Goal: Transaction & Acquisition: Purchase product/service

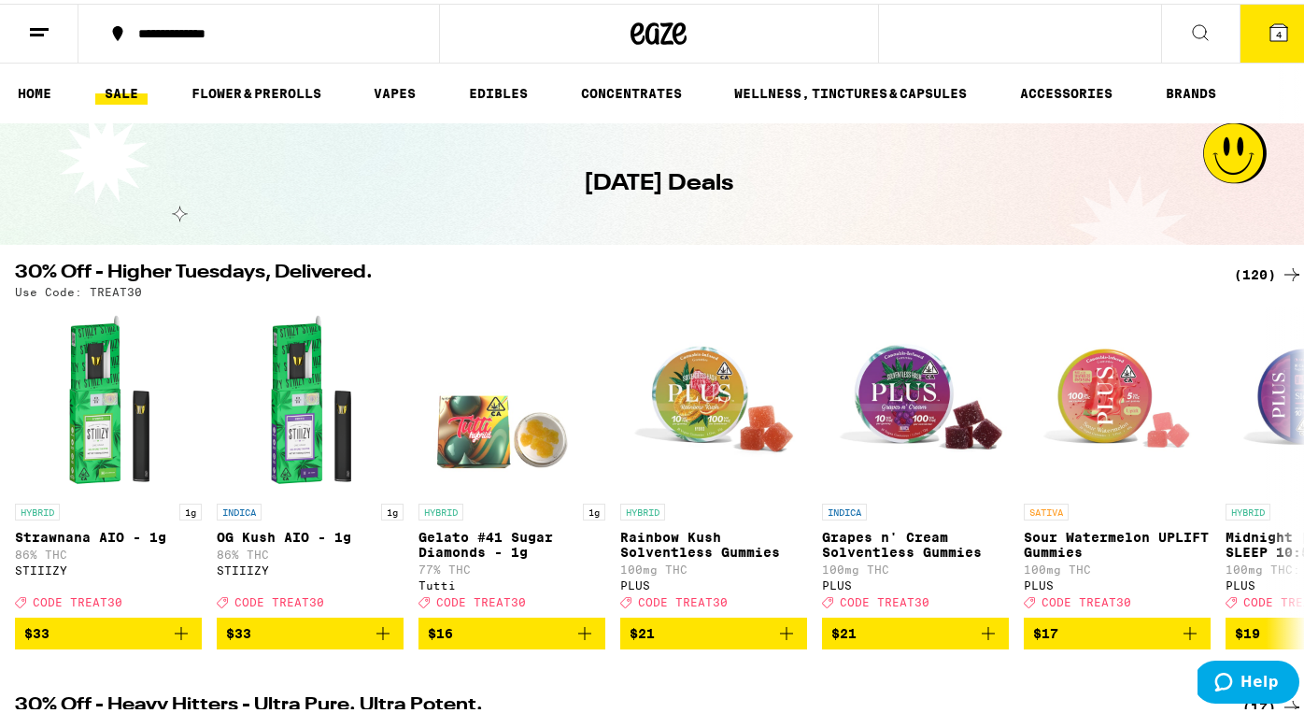
click at [1276, 26] on span "4" at bounding box center [1279, 30] width 6 height 11
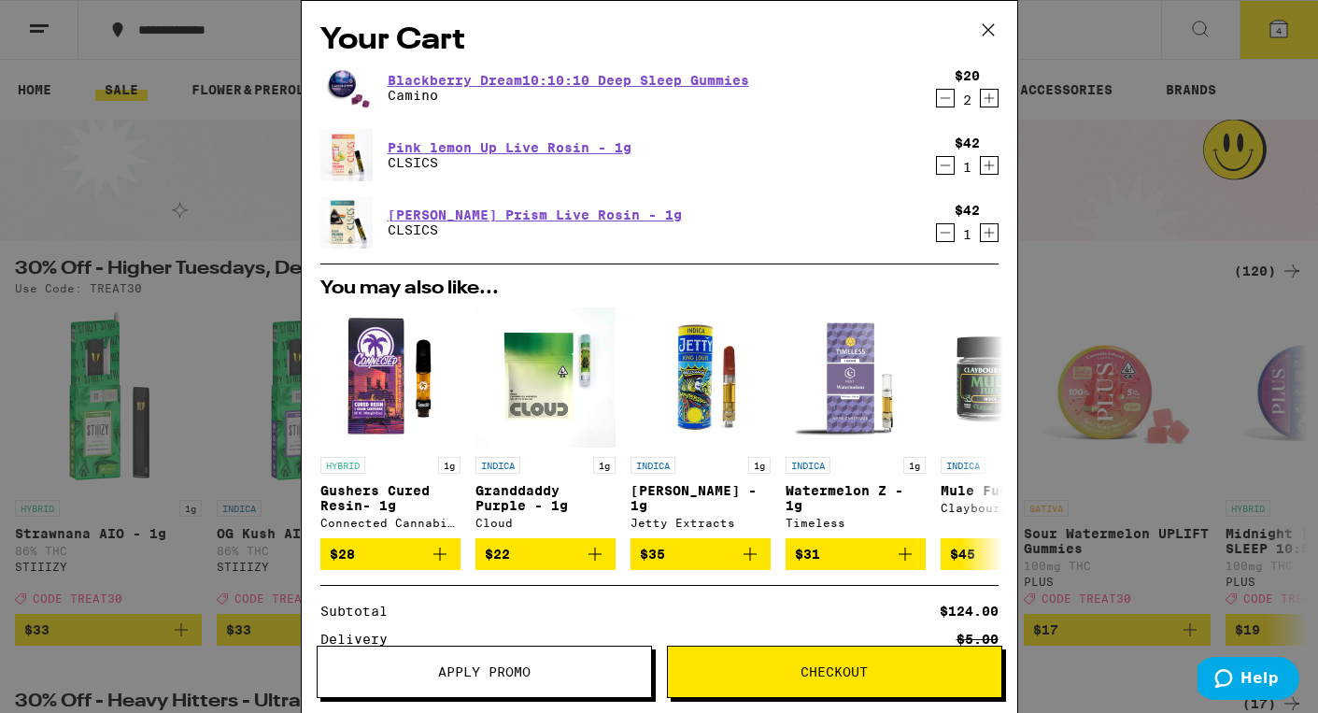
click at [937, 96] on icon "Decrement" at bounding box center [945, 98] width 17 height 22
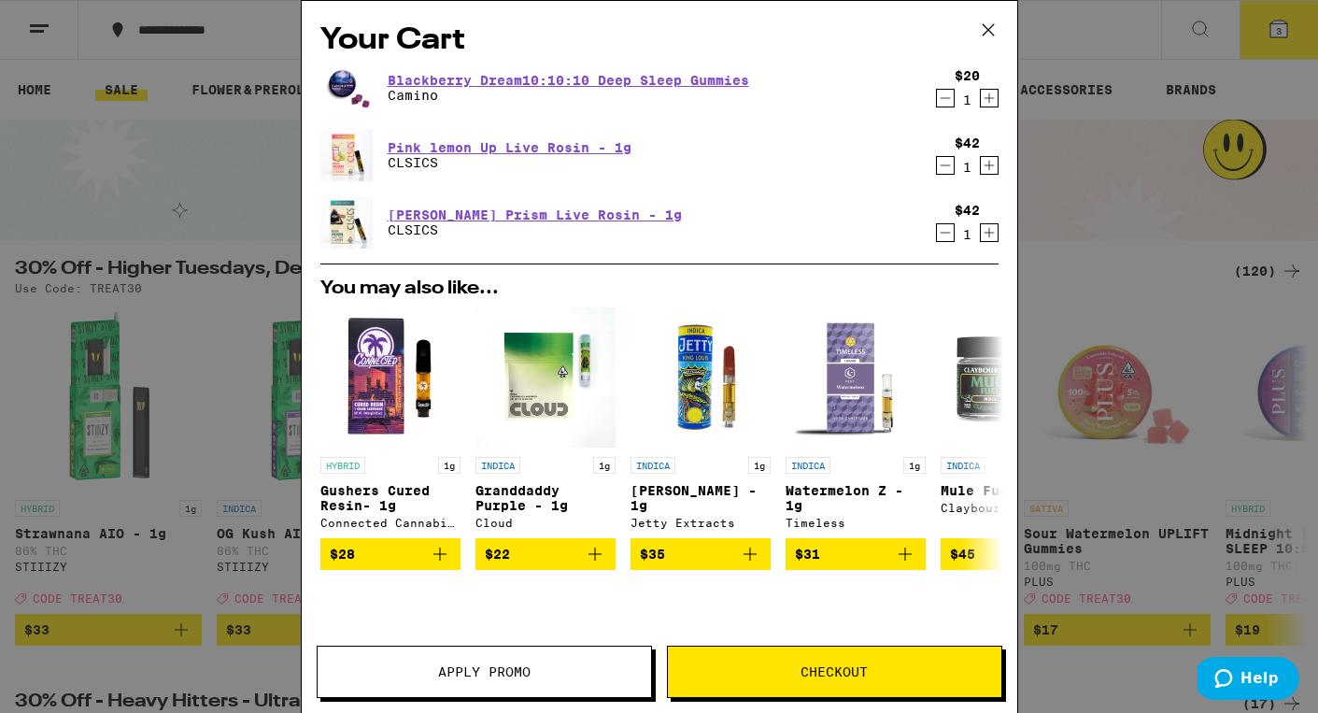
click at [937, 96] on icon "Decrement" at bounding box center [945, 98] width 17 height 22
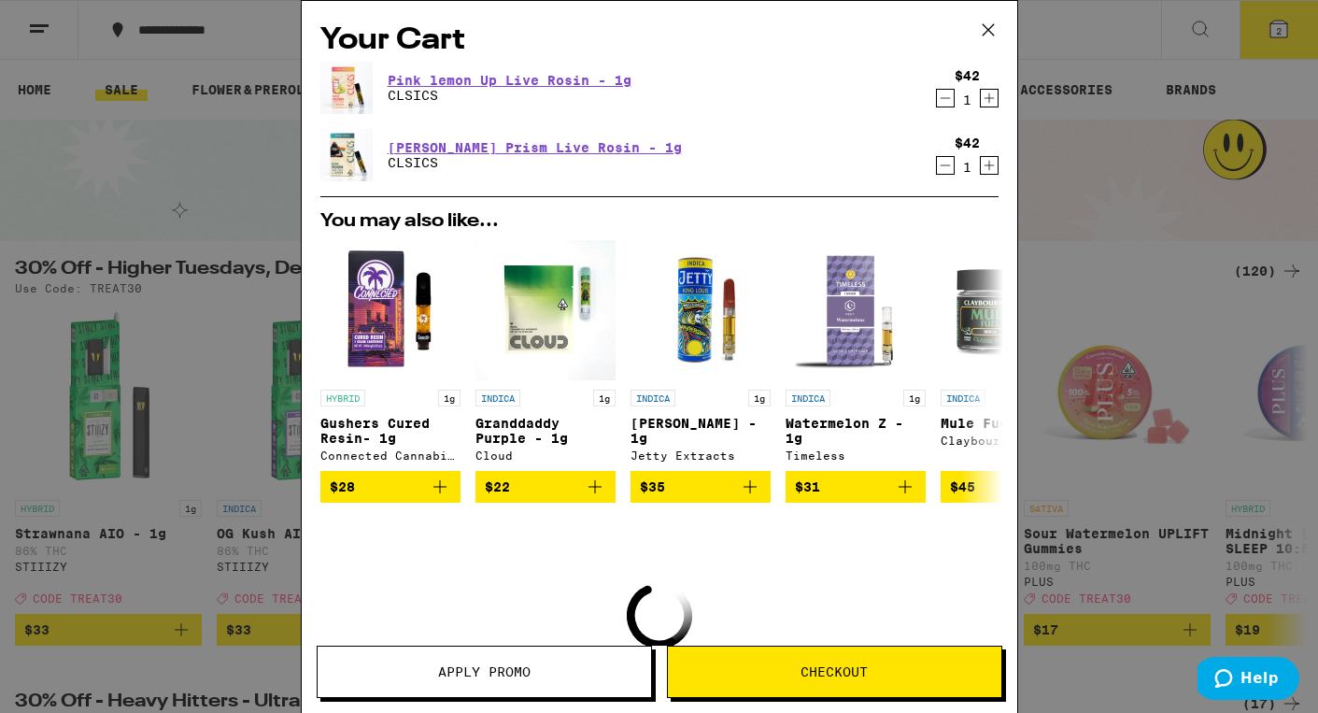
click at [937, 99] on icon "Decrement" at bounding box center [945, 98] width 17 height 22
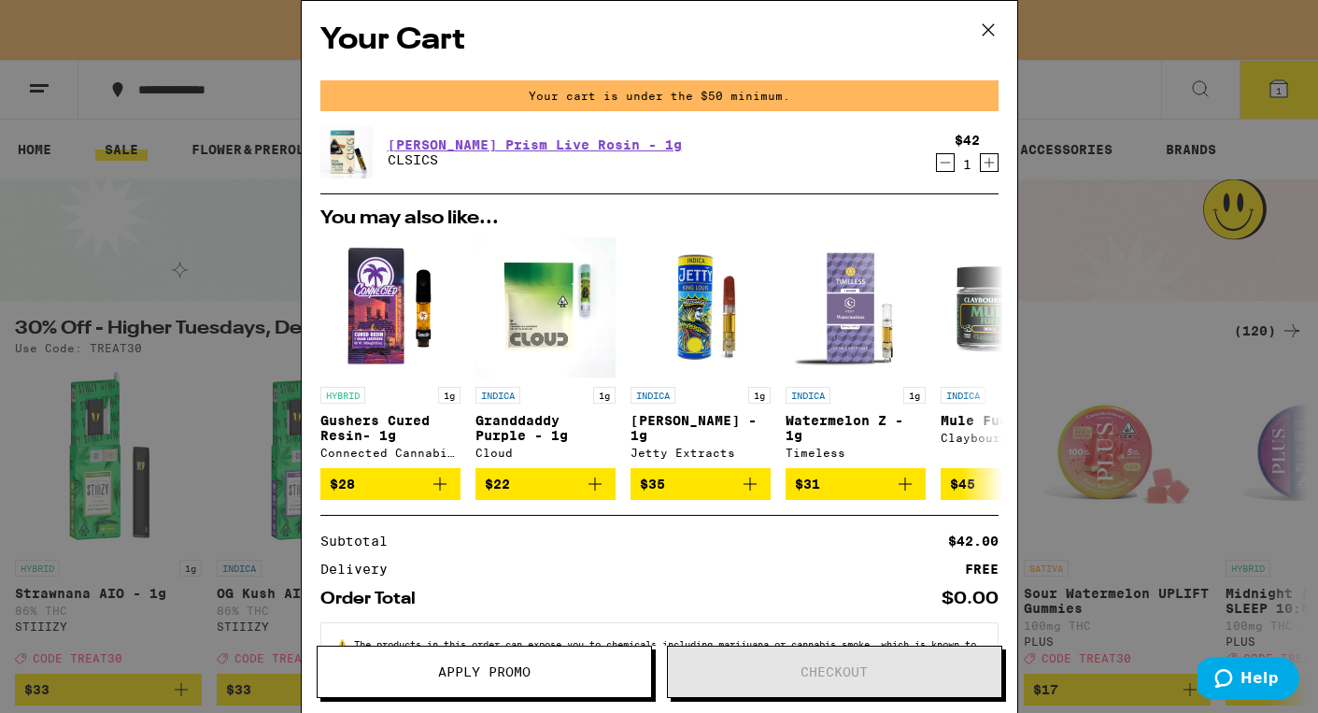
click at [937, 163] on icon "Decrement" at bounding box center [945, 162] width 17 height 22
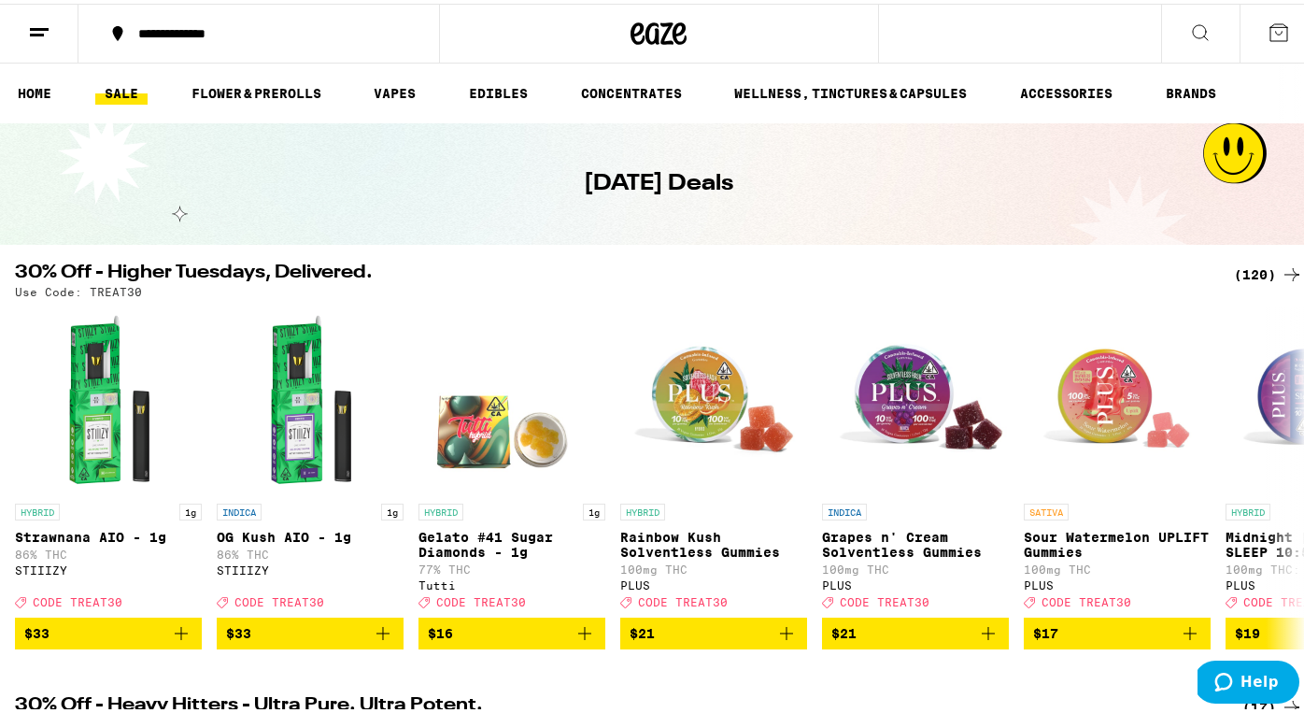
click at [1237, 269] on div "(120)" at bounding box center [1268, 271] width 69 height 22
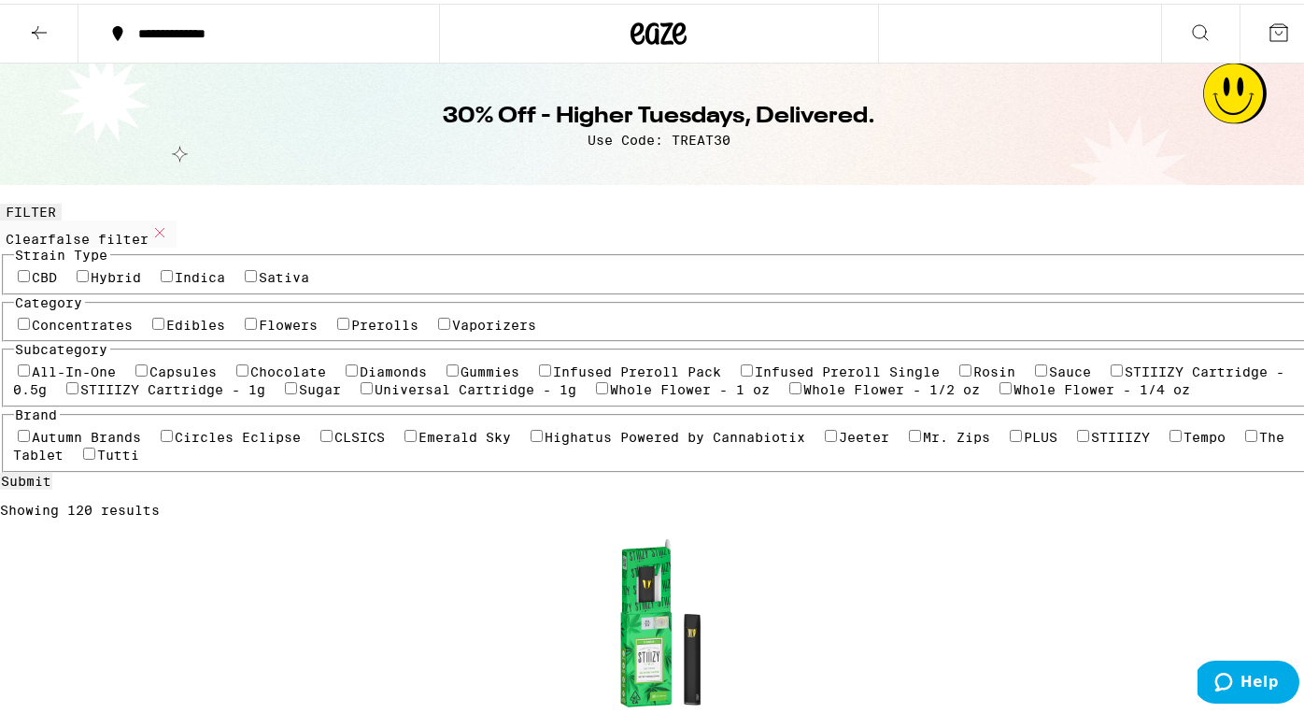
scroll to position [102, 0]
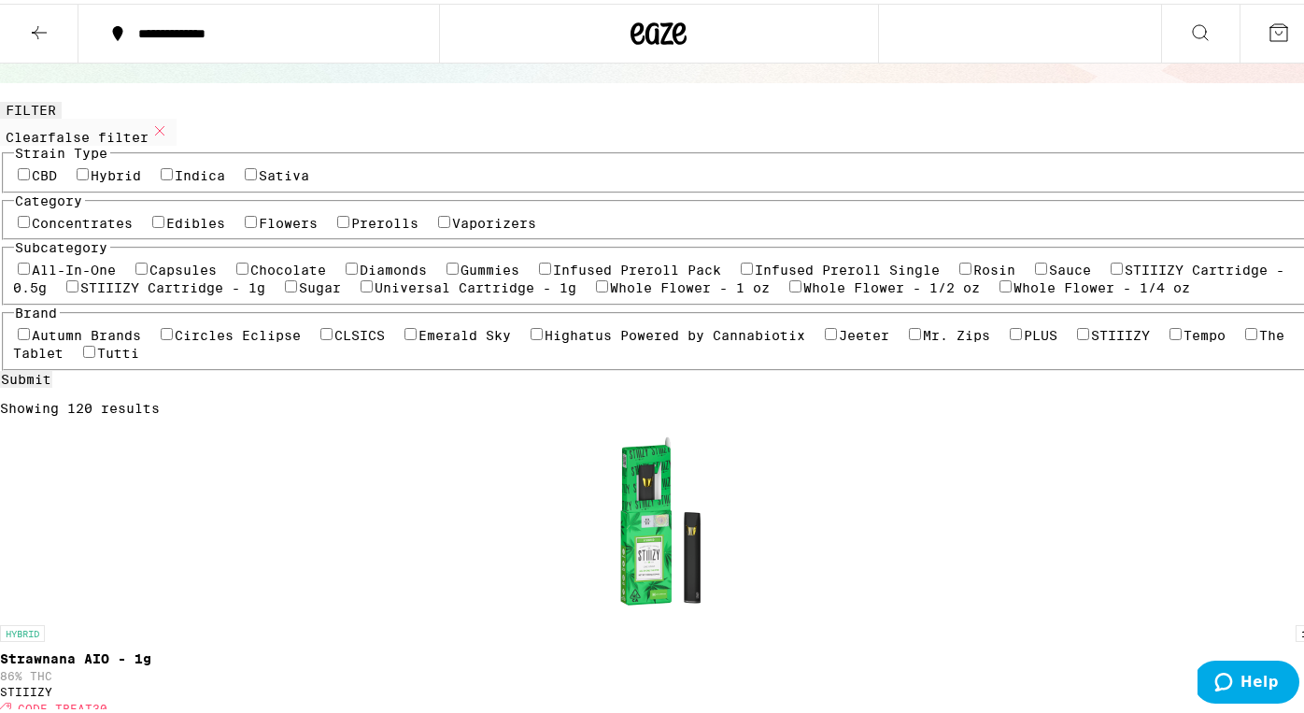
click at [173, 227] on label "Edibles" at bounding box center [196, 219] width 59 height 15
click at [164, 224] on input "Edibles" at bounding box center [158, 218] width 12 height 12
checkbox input "true"
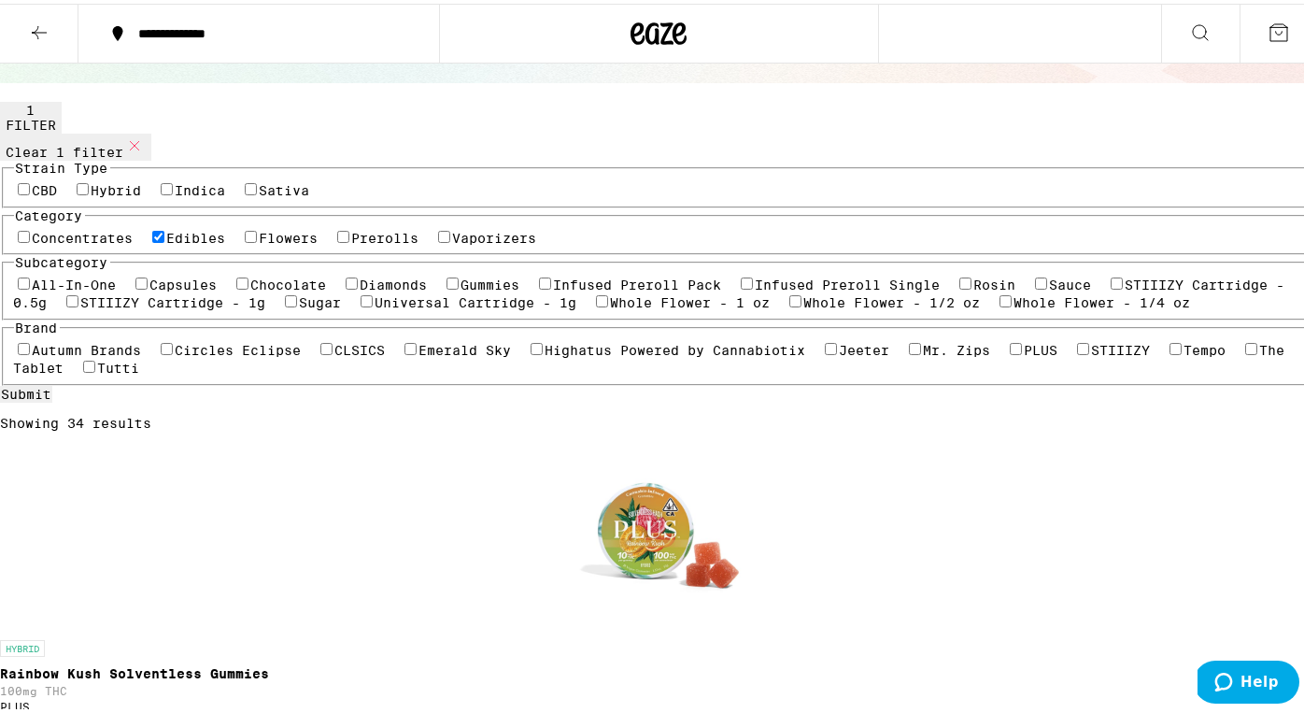
click at [461, 289] on label "Gummies" at bounding box center [490, 281] width 59 height 15
click at [447, 286] on input "Gummies" at bounding box center [453, 280] width 12 height 12
checkbox input "true"
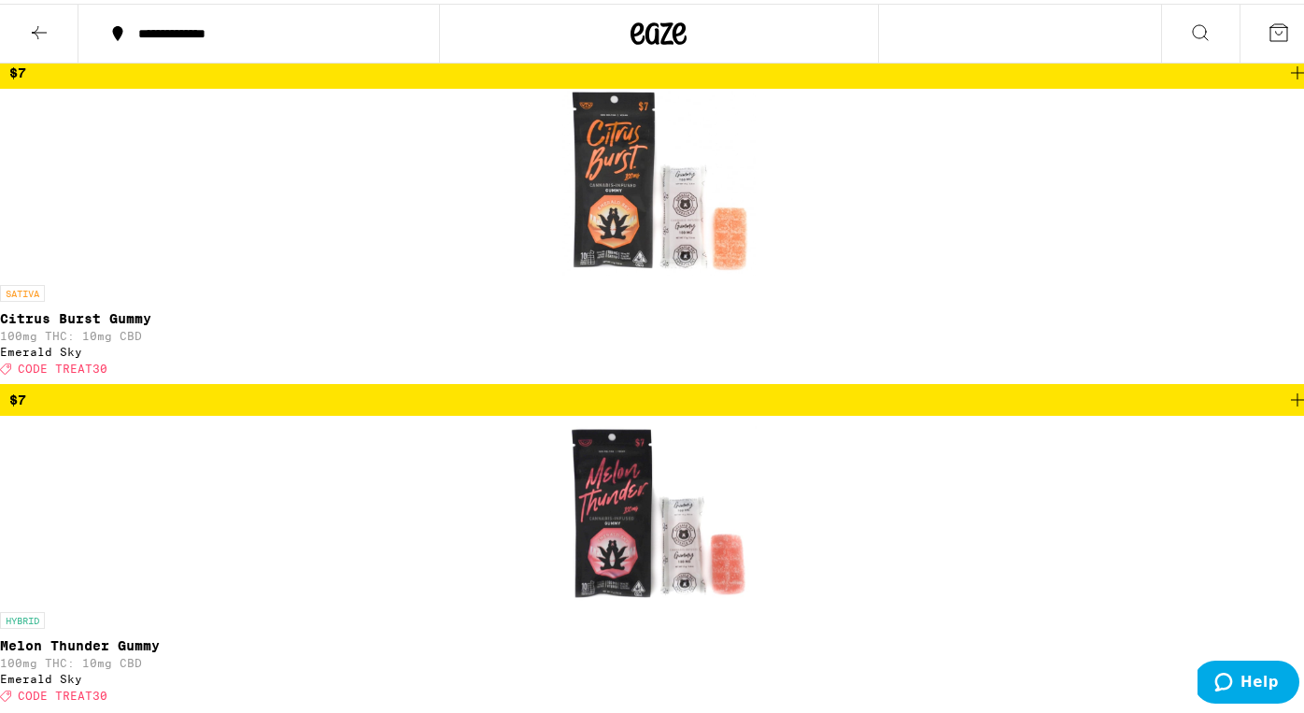
scroll to position [1954, 0]
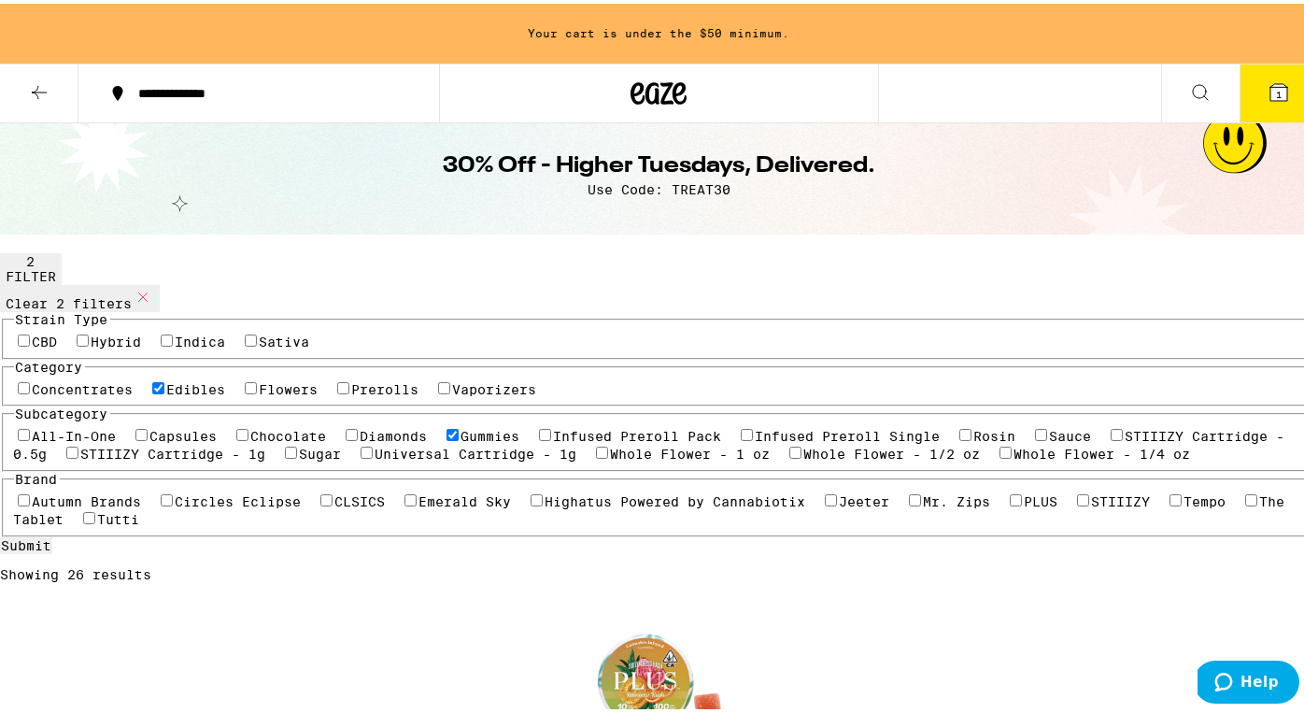
scroll to position [14, 0]
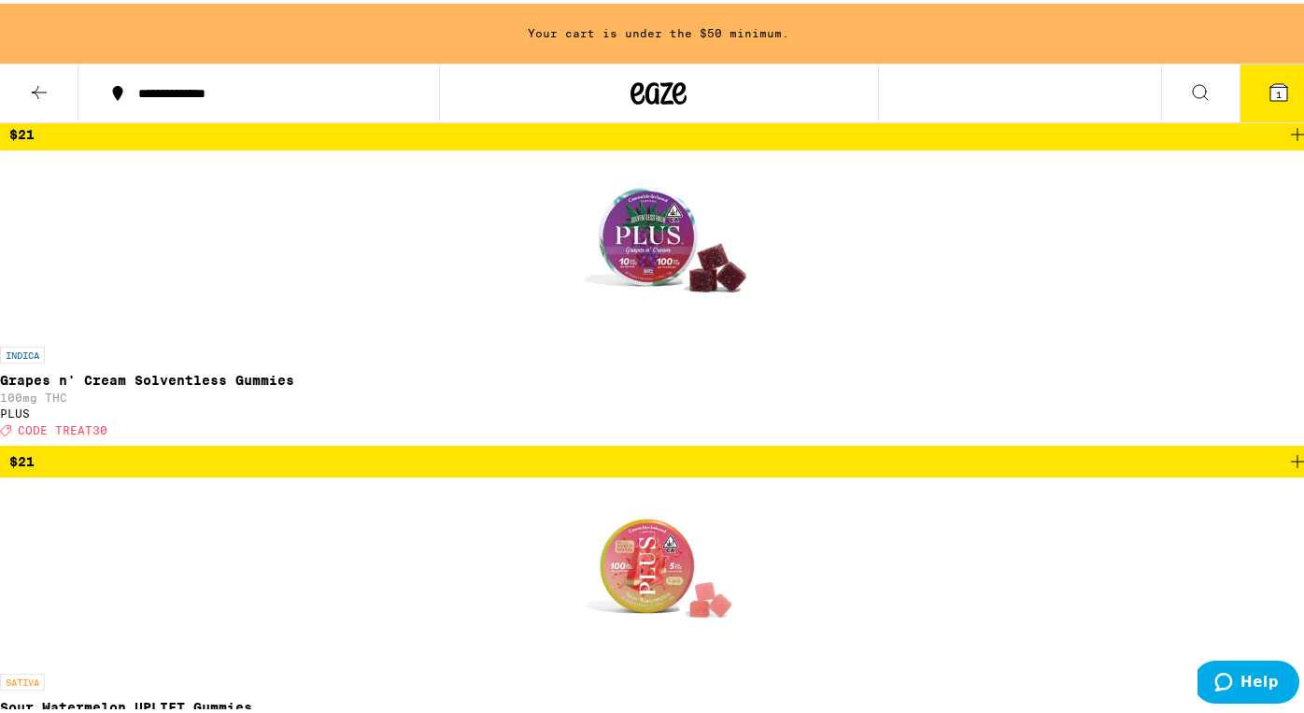
scroll to position [901, 0]
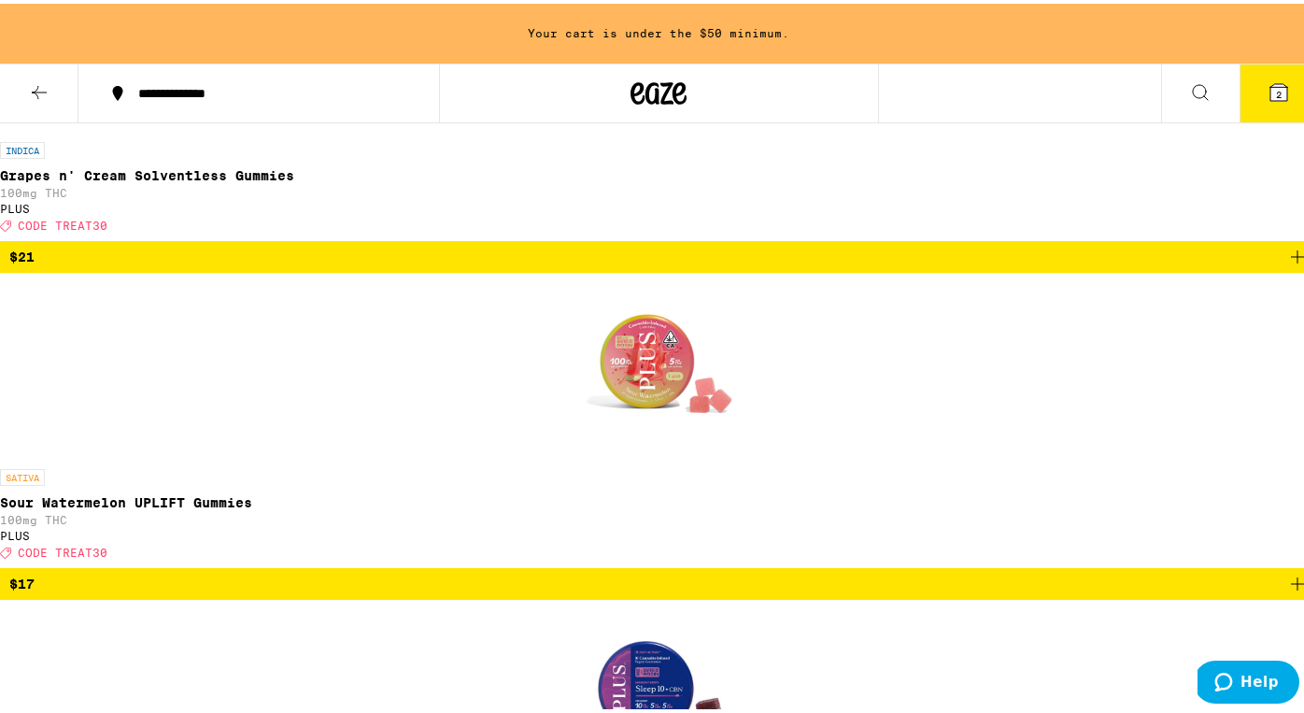
scroll to position [1088, 0]
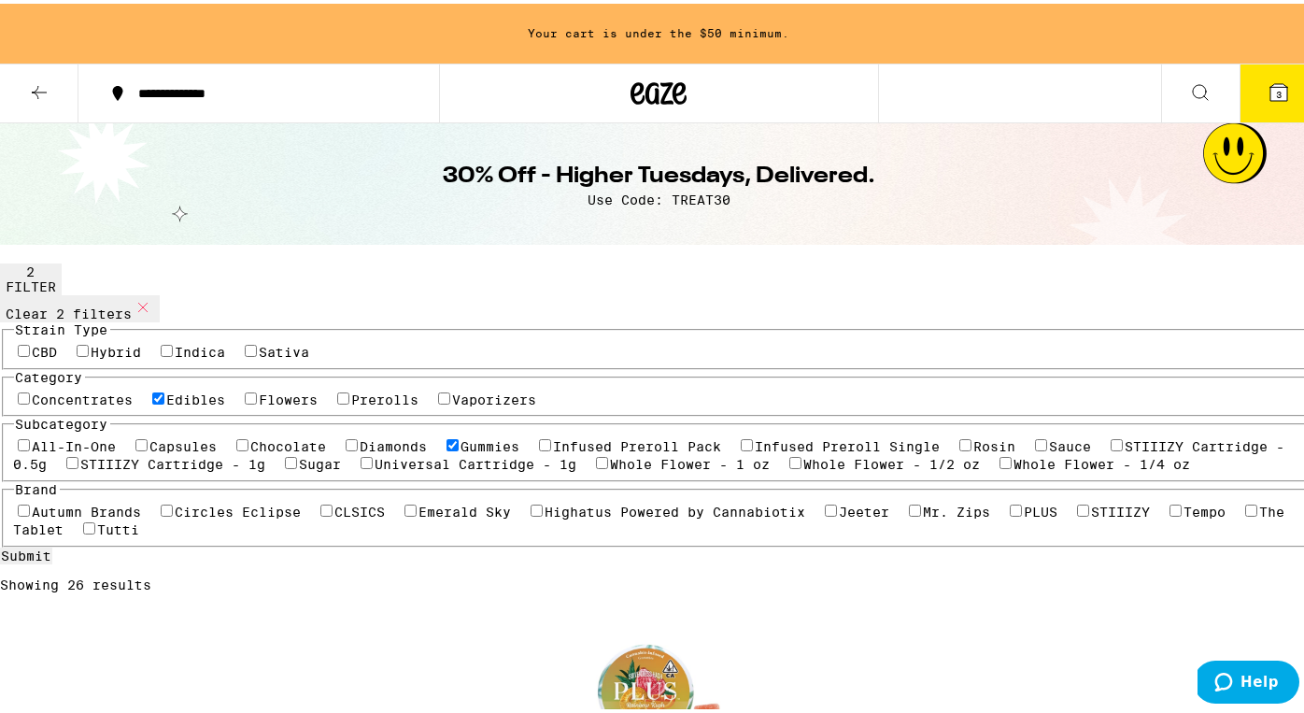
click at [453, 404] on label "Vaporizers" at bounding box center [495, 396] width 84 height 15
click at [438, 401] on input "Vaporizers" at bounding box center [444, 395] width 12 height 12
checkbox input "true"
click at [193, 404] on label "Edibles" at bounding box center [196, 396] width 59 height 15
click at [164, 401] on input "Edibles" at bounding box center [158, 395] width 12 height 12
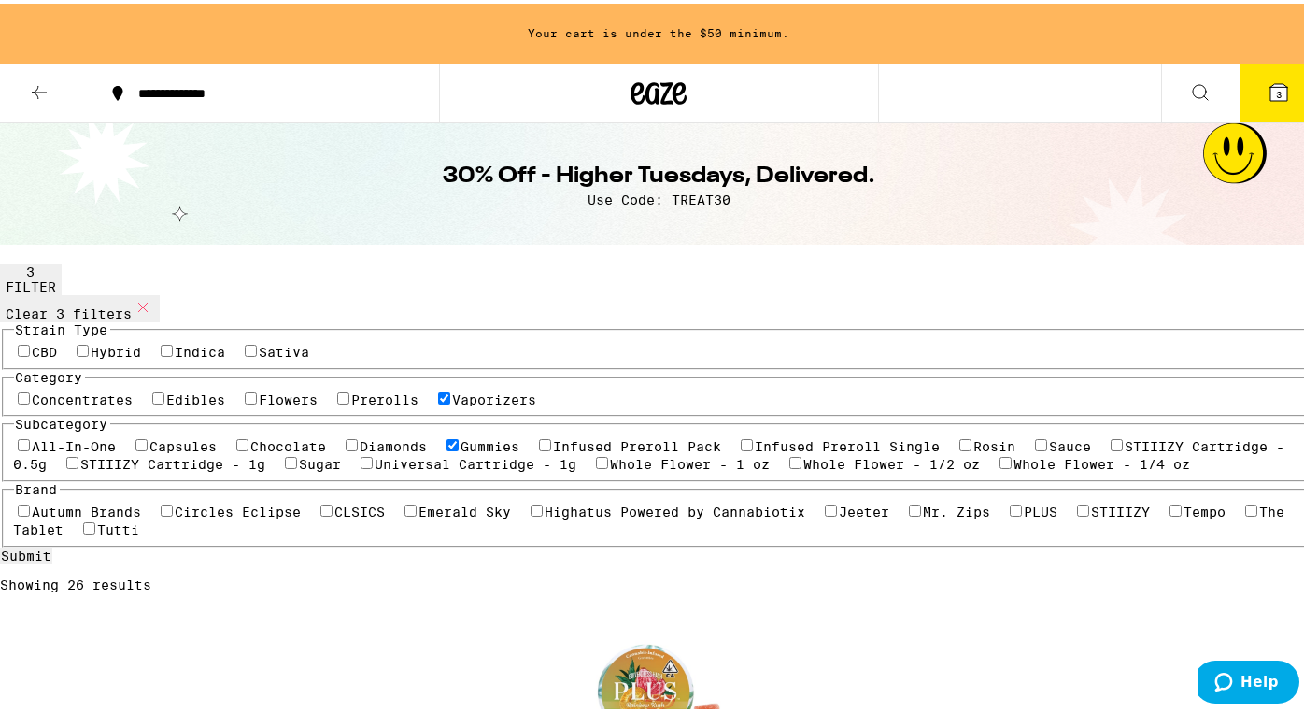
checkbox input "false"
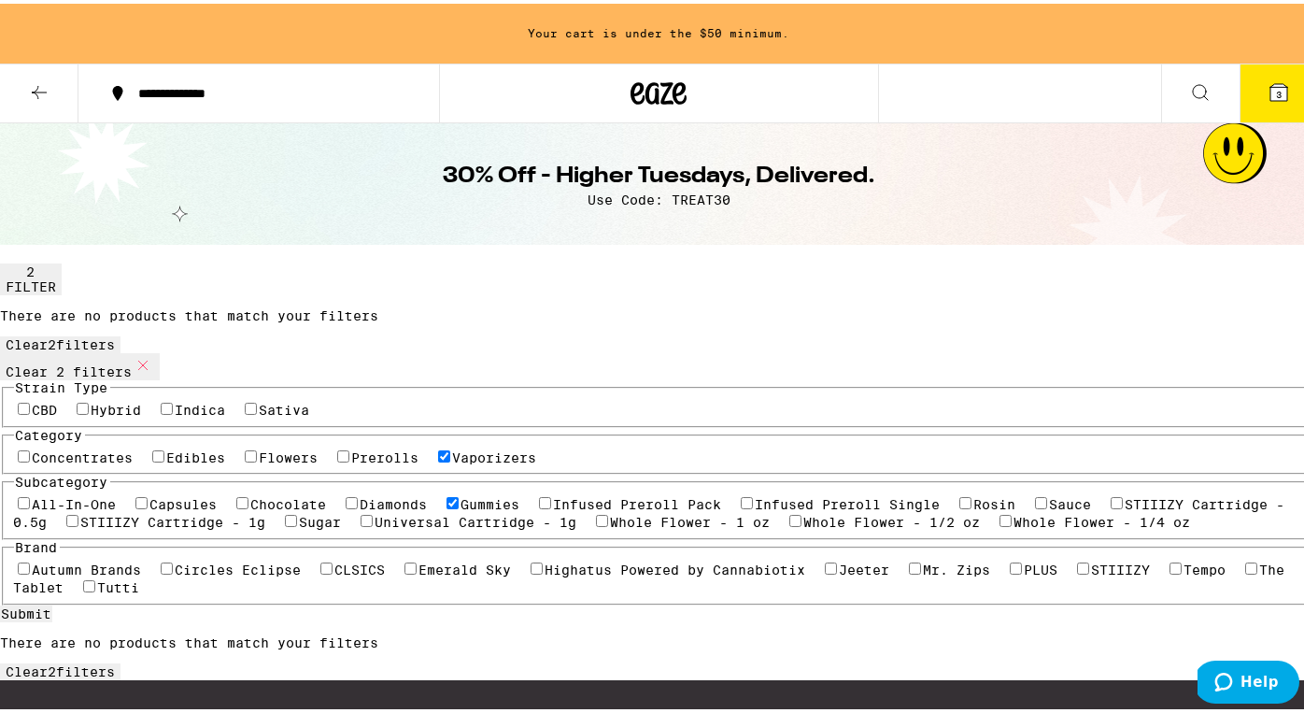
click at [206, 399] on label "Indica" at bounding box center [201, 406] width 50 height 15
click at [173, 399] on input "Indica" at bounding box center [167, 405] width 12 height 12
checkbox input "true"
click at [130, 399] on label "Hybrid" at bounding box center [117, 406] width 50 height 15
click at [89, 399] on input "Hybrid" at bounding box center [83, 405] width 12 height 12
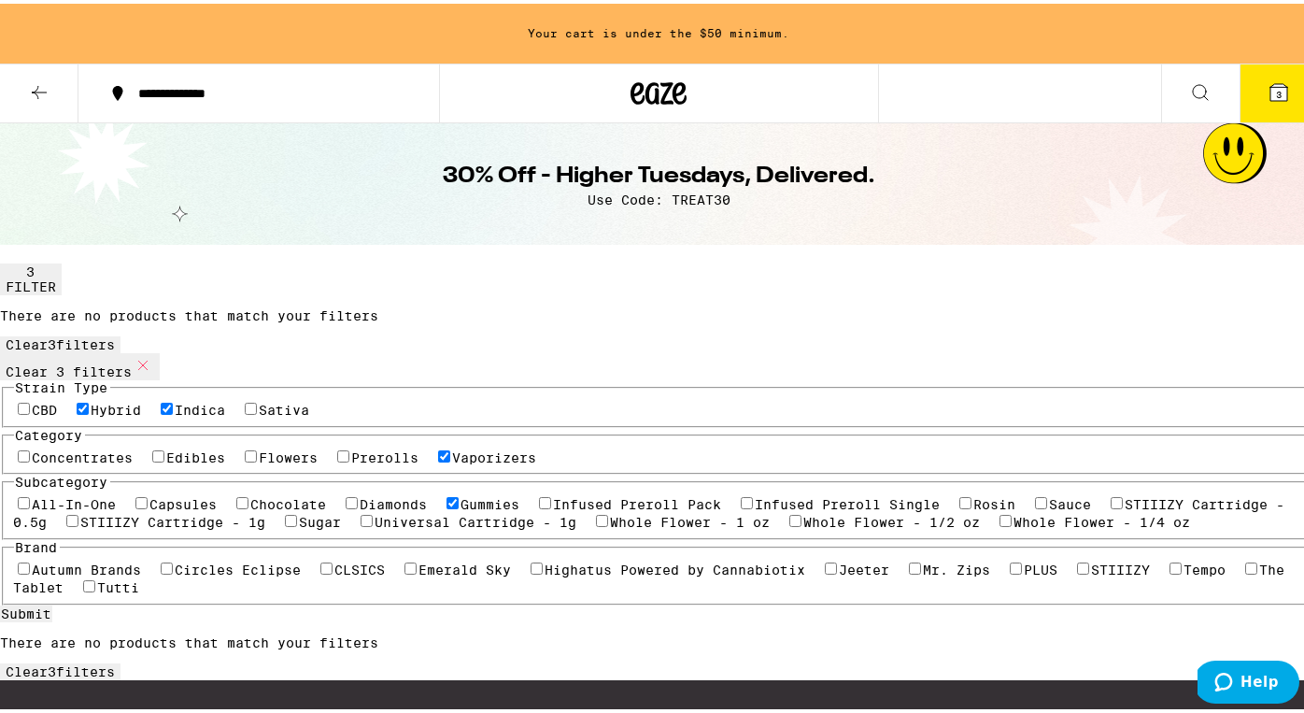
checkbox input "true"
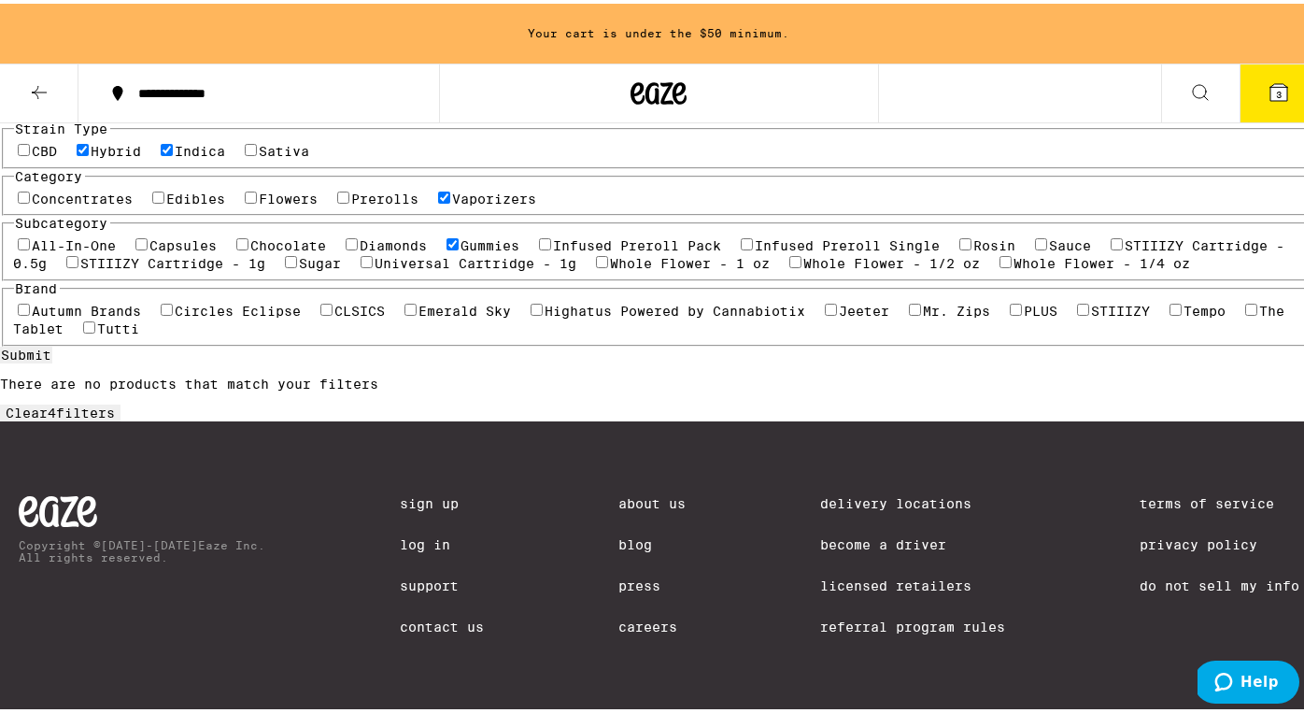
scroll to position [331, 0]
click at [461, 249] on label "Gummies" at bounding box center [490, 241] width 59 height 15
click at [447, 247] on input "Gummies" at bounding box center [453, 240] width 12 height 12
checkbox input "false"
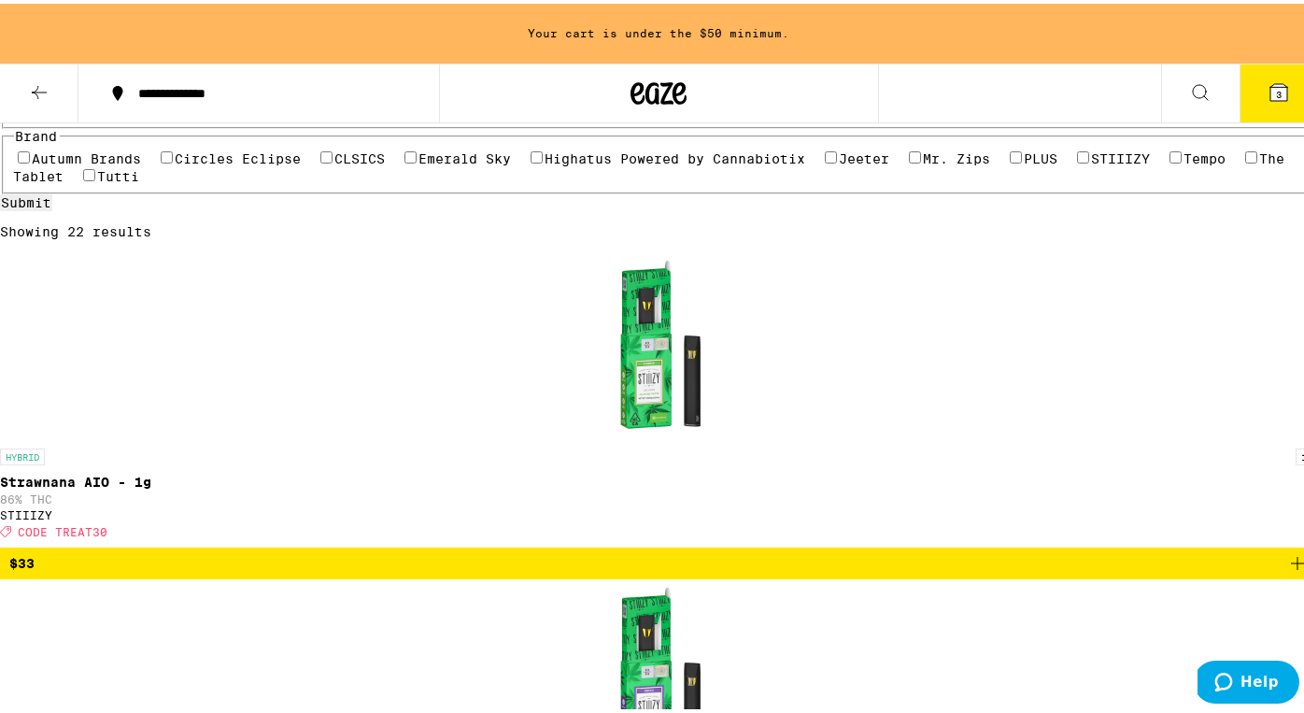
scroll to position [384, 0]
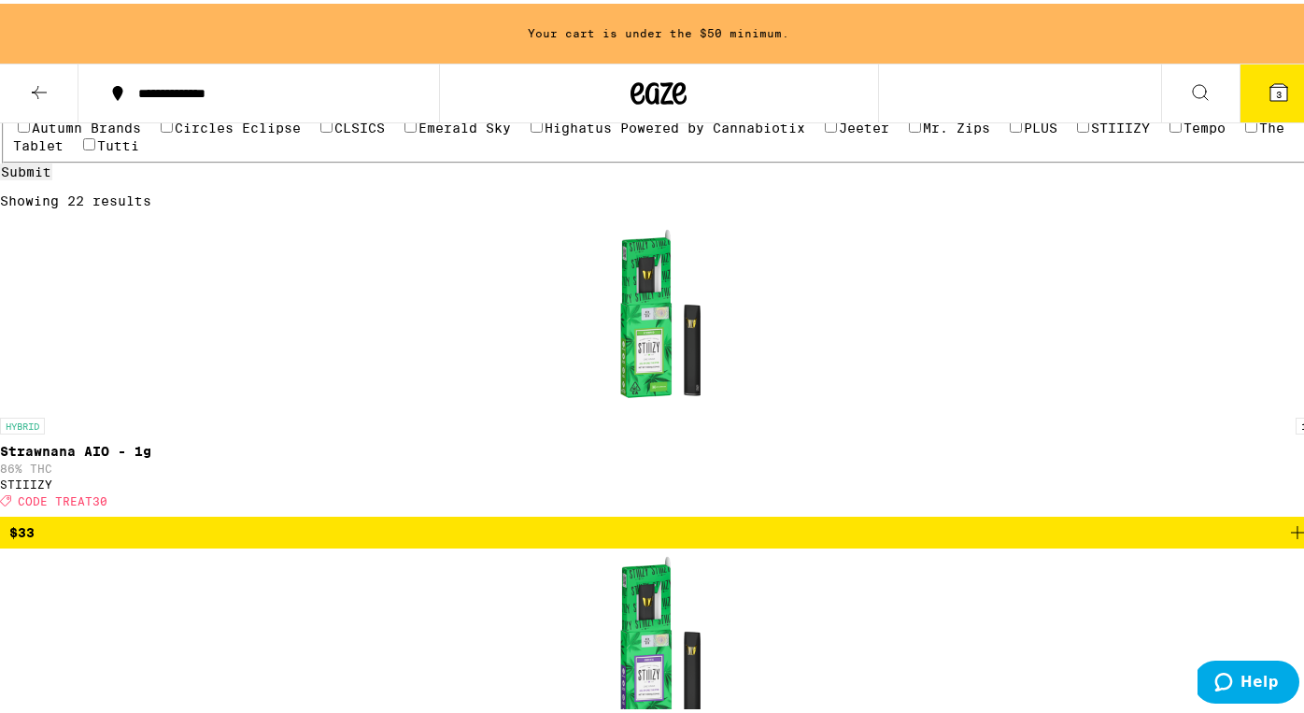
click at [376, 84] on label "Universal Cartridge - 1g" at bounding box center [477, 76] width 202 height 15
click at [361, 81] on input "Universal Cartridge - 1g" at bounding box center [367, 75] width 12 height 12
checkbox input "true"
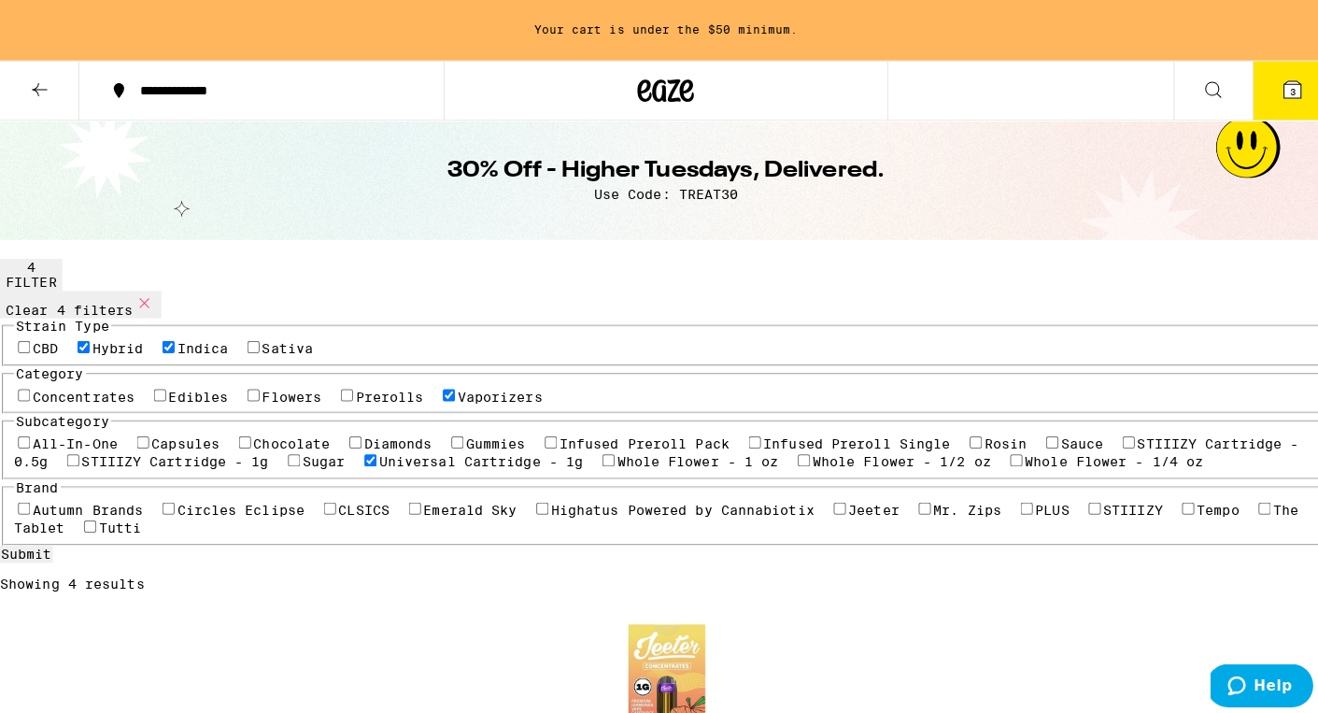
scroll to position [7, 0]
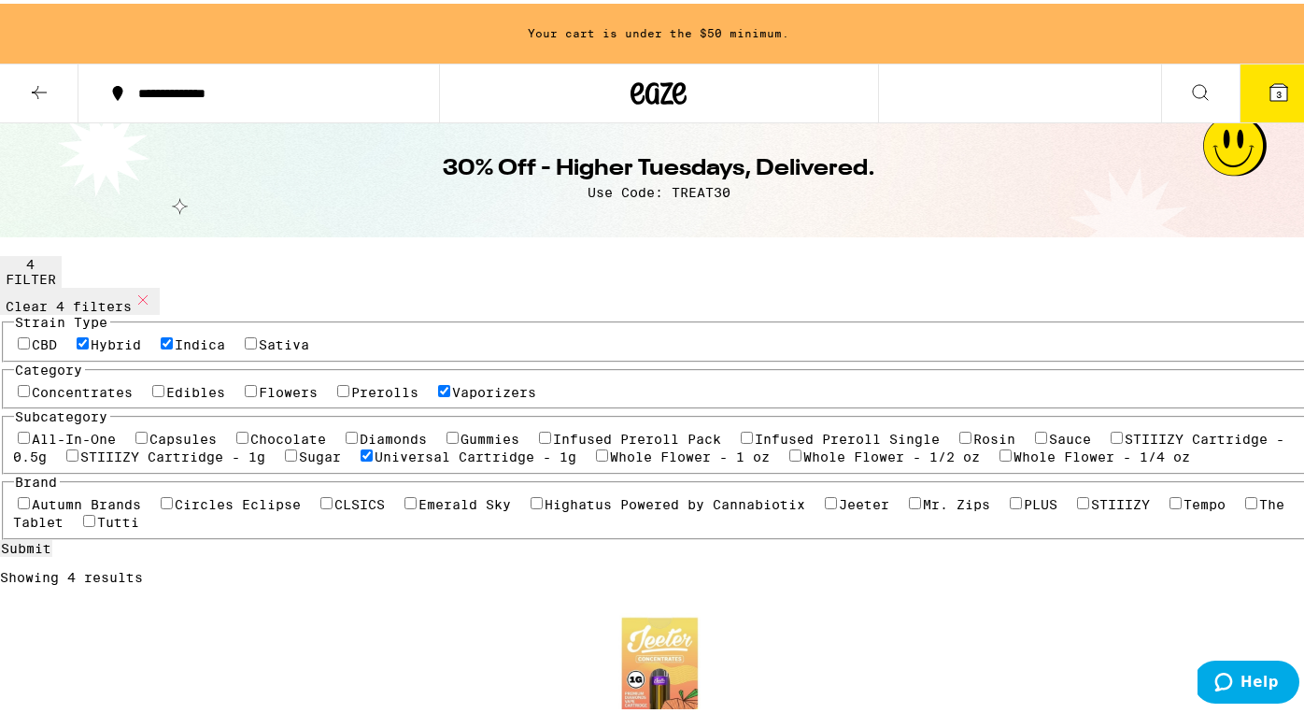
click at [566, 594] on img "Open page for Jeeter Juice: Peaches - 1g from Jeeter" at bounding box center [659, 687] width 187 height 187
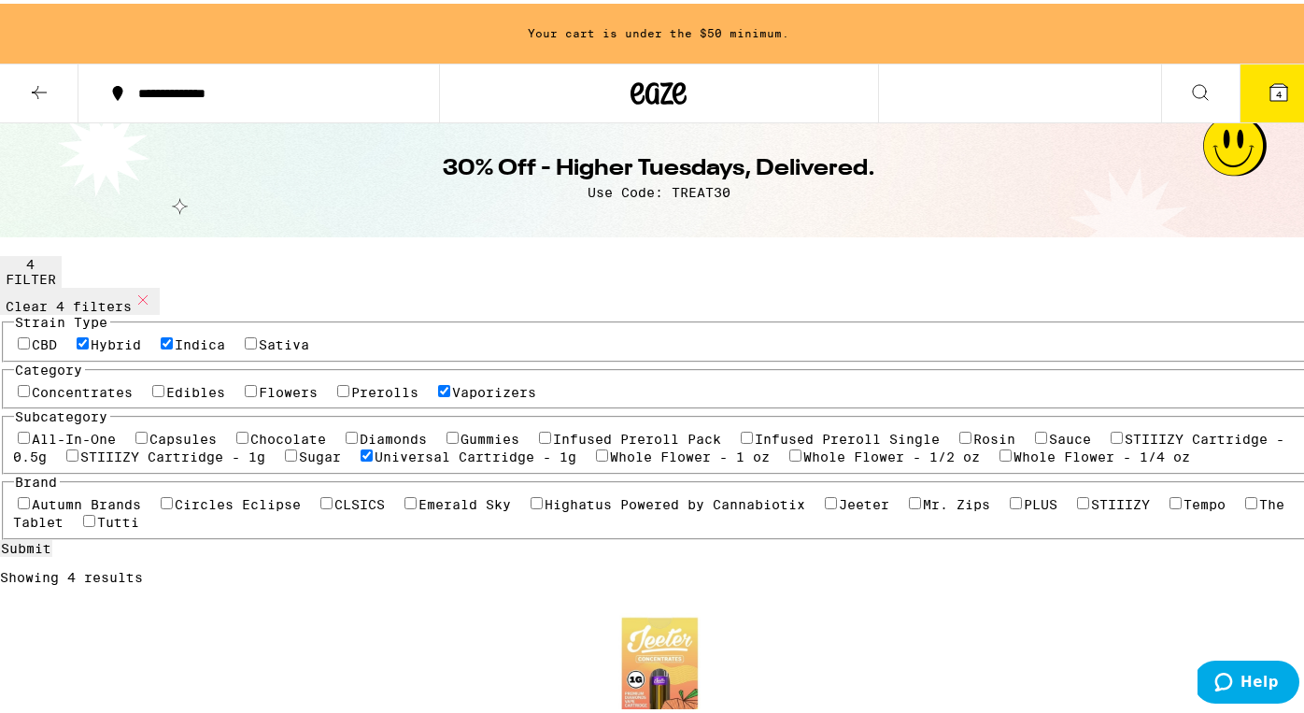
click at [1244, 94] on button "4" at bounding box center [1279, 90] width 78 height 58
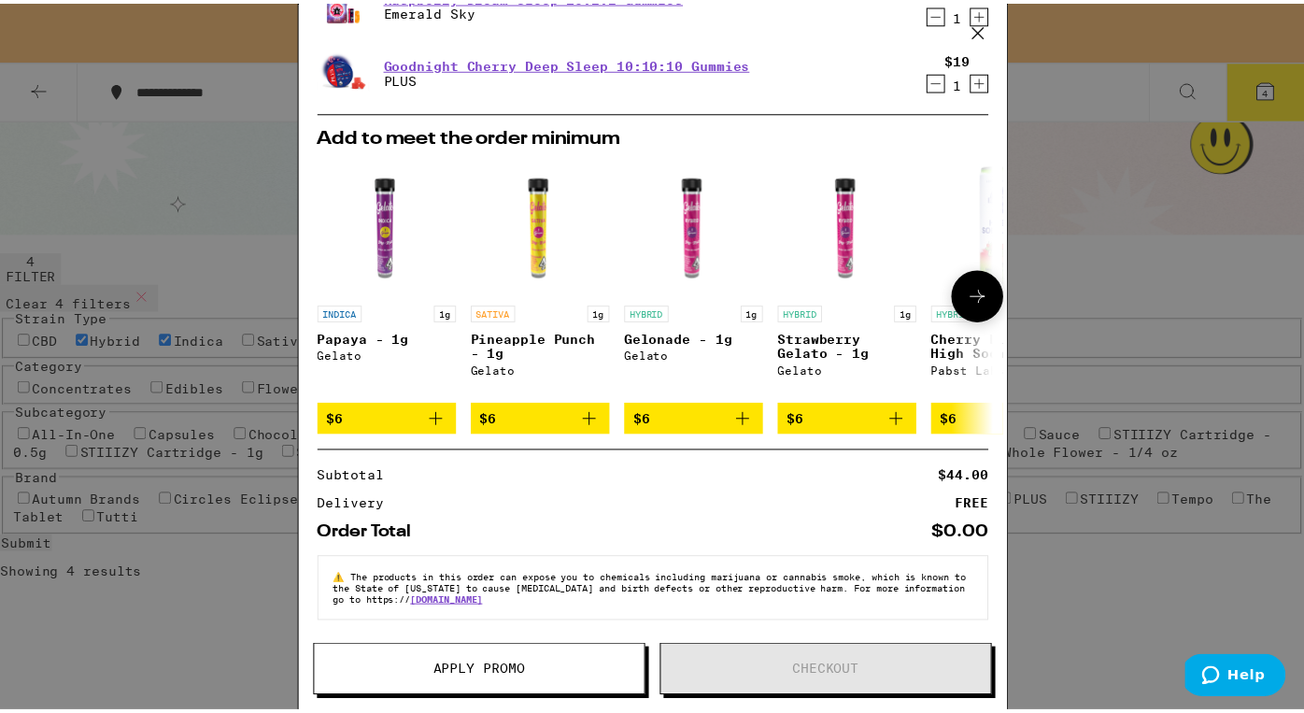
scroll to position [228, 0]
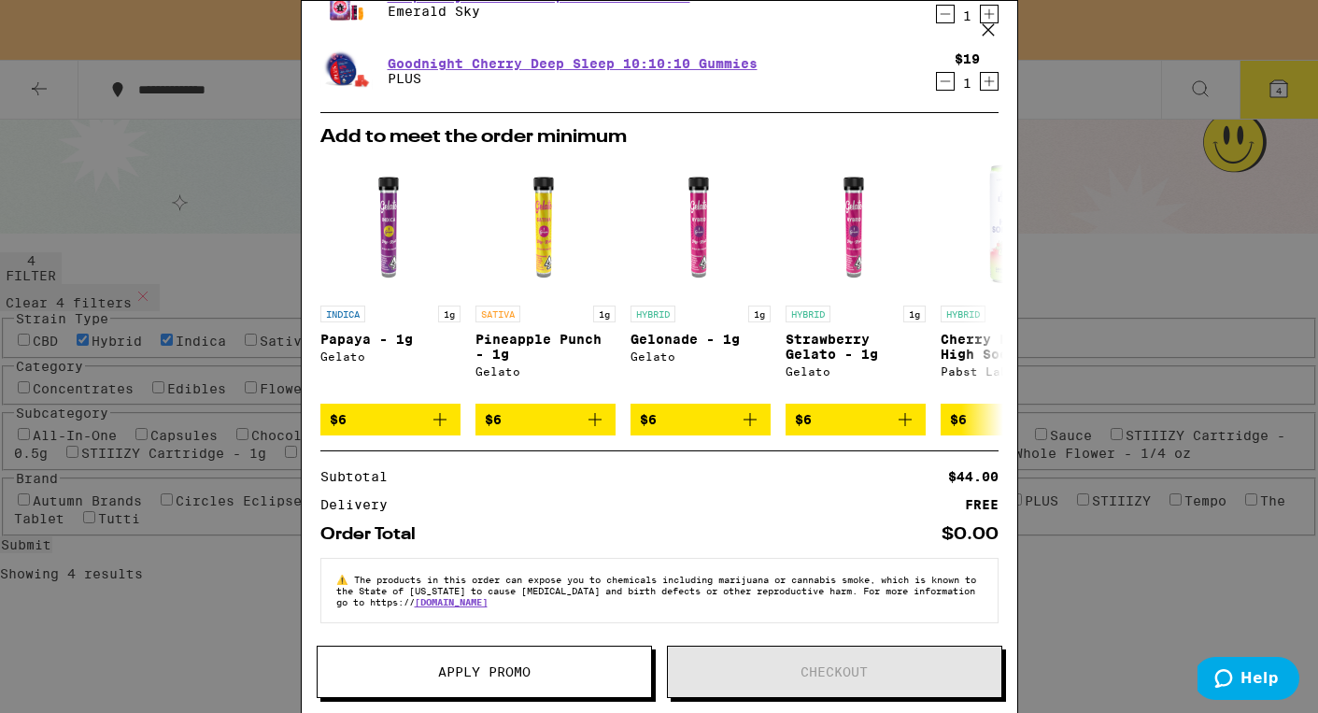
click at [474, 658] on button "Apply Promo" at bounding box center [484, 672] width 335 height 52
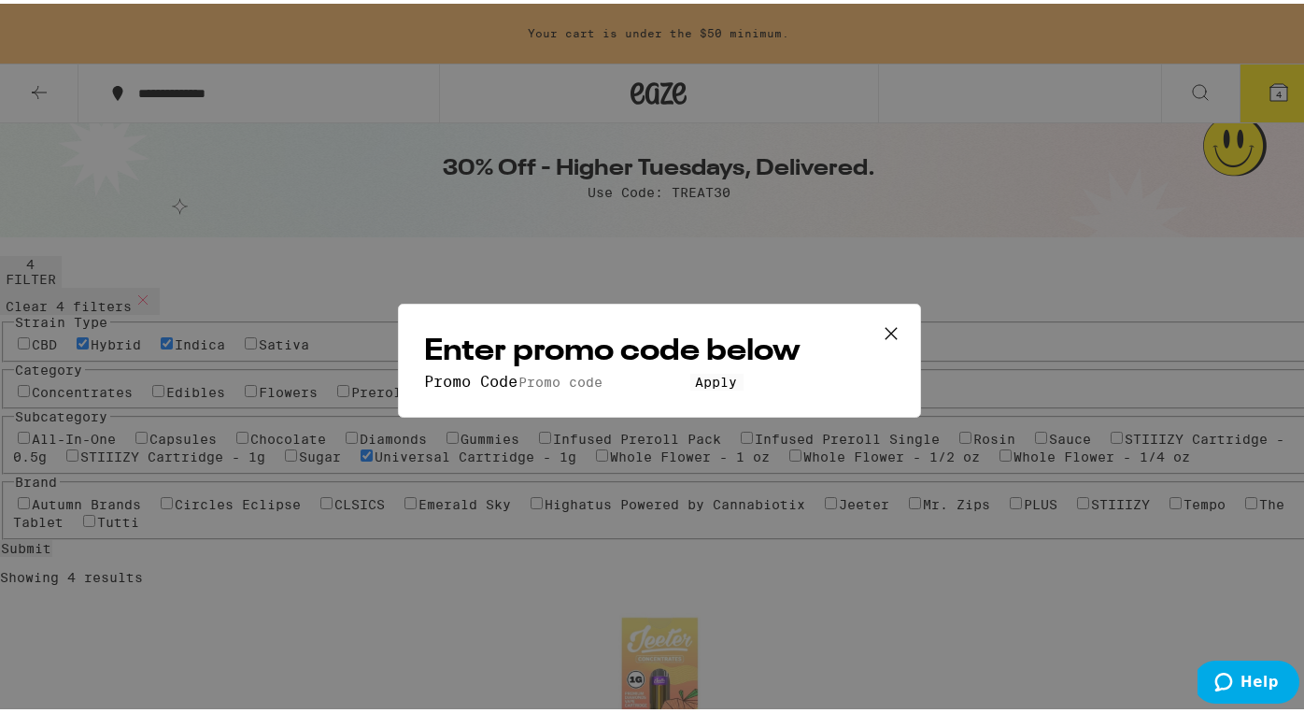
click at [435, 323] on div "Enter promo code below Promo Code Apply" at bounding box center [659, 357] width 523 height 114
click at [518, 370] on input "Promo Code" at bounding box center [604, 378] width 172 height 17
type input "TREAT30"
click at [690, 387] on button "Apply" at bounding box center [716, 378] width 53 height 17
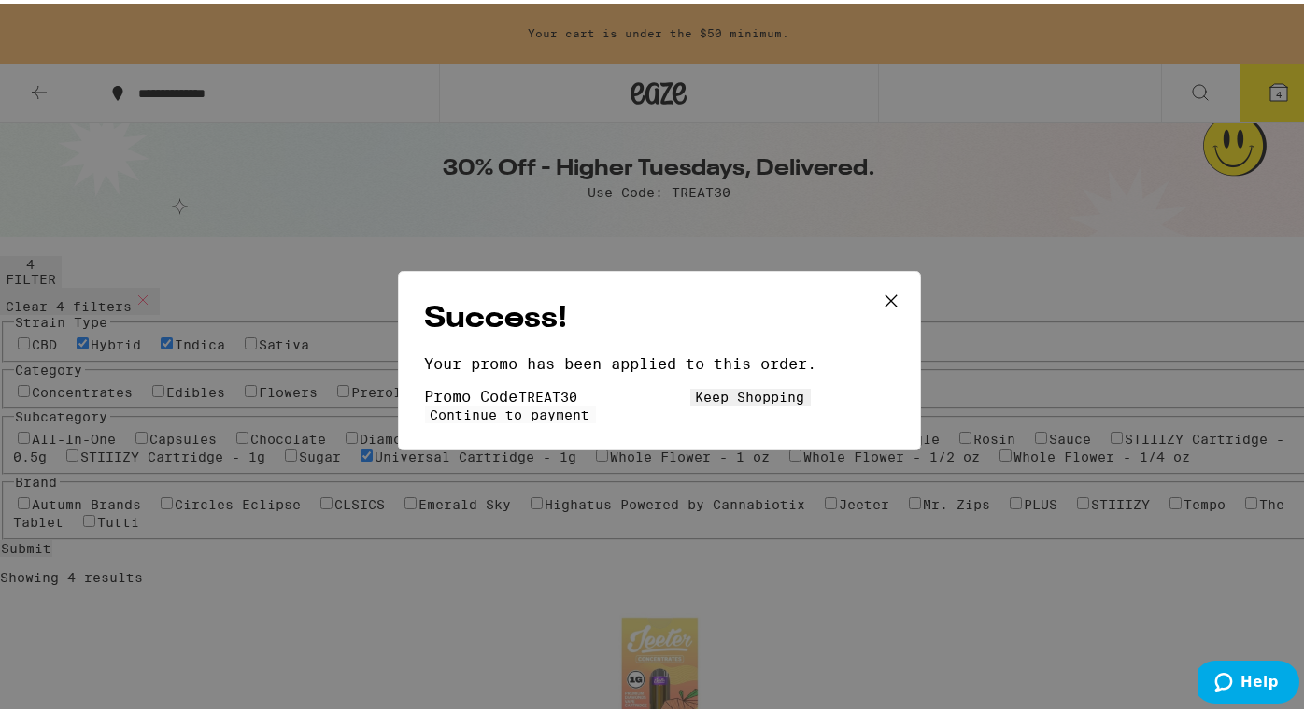
click at [690, 402] on button "Keep Shopping" at bounding box center [750, 393] width 121 height 17
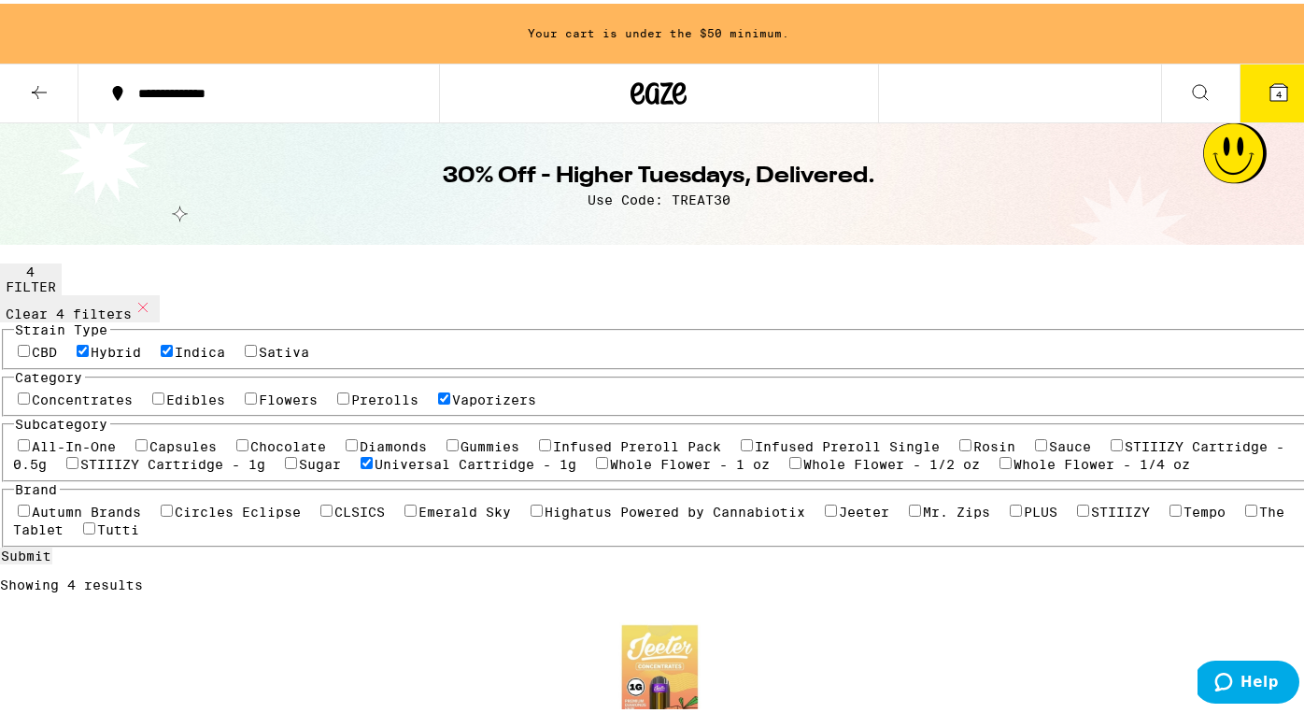
click at [1252, 104] on button "4" at bounding box center [1279, 90] width 78 height 58
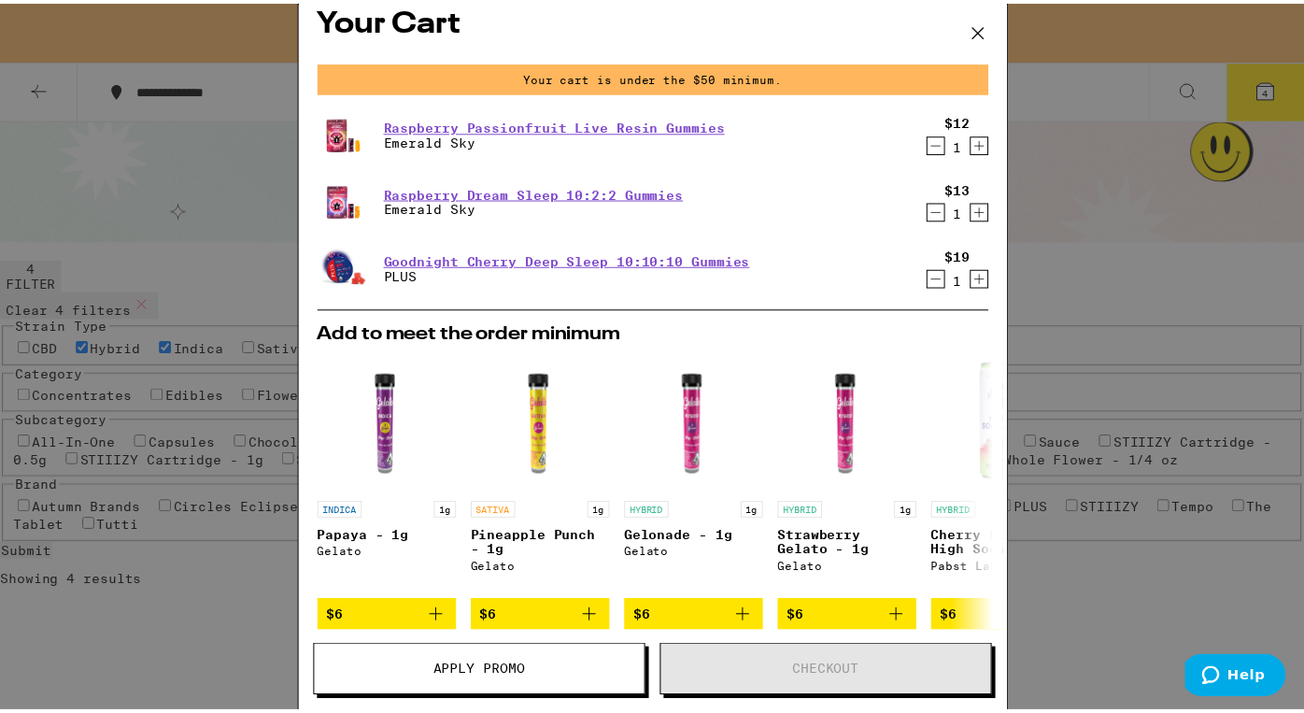
scroll to position [22, 0]
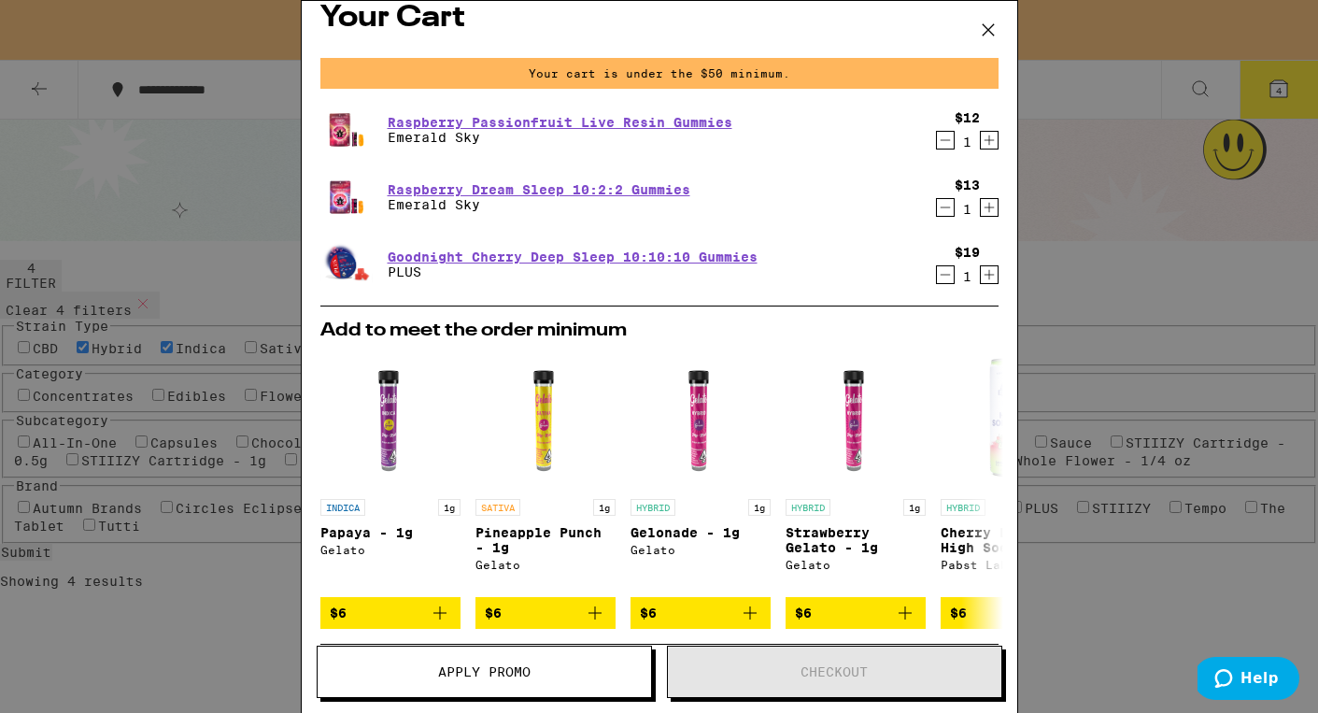
click at [990, 25] on icon at bounding box center [988, 30] width 28 height 28
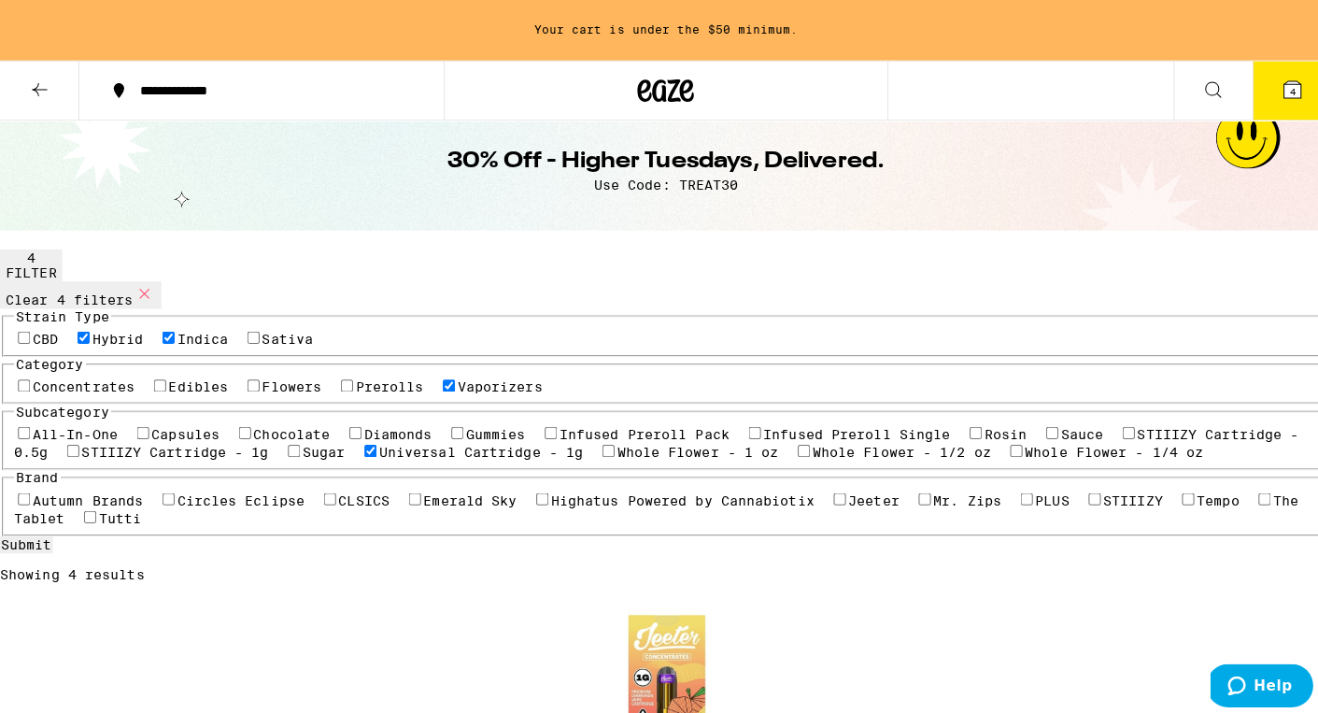
scroll to position [115, 0]
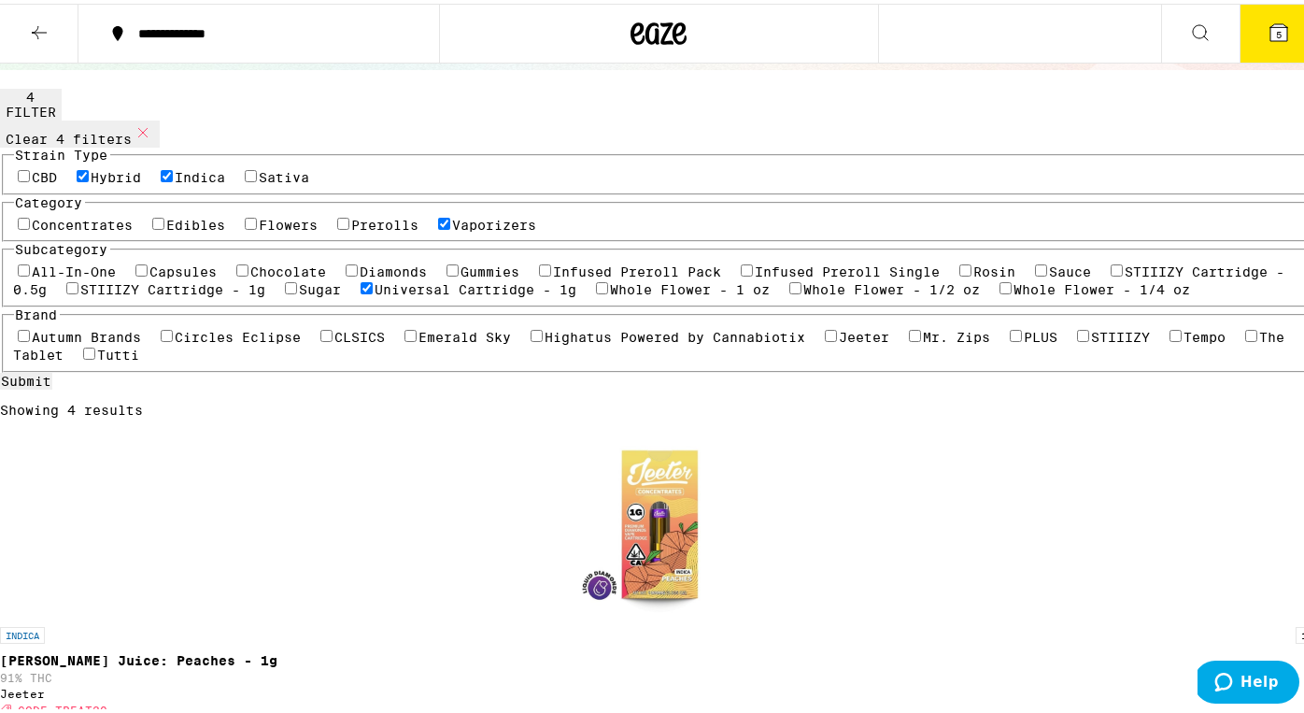
click at [1268, 39] on icon at bounding box center [1279, 29] width 22 height 22
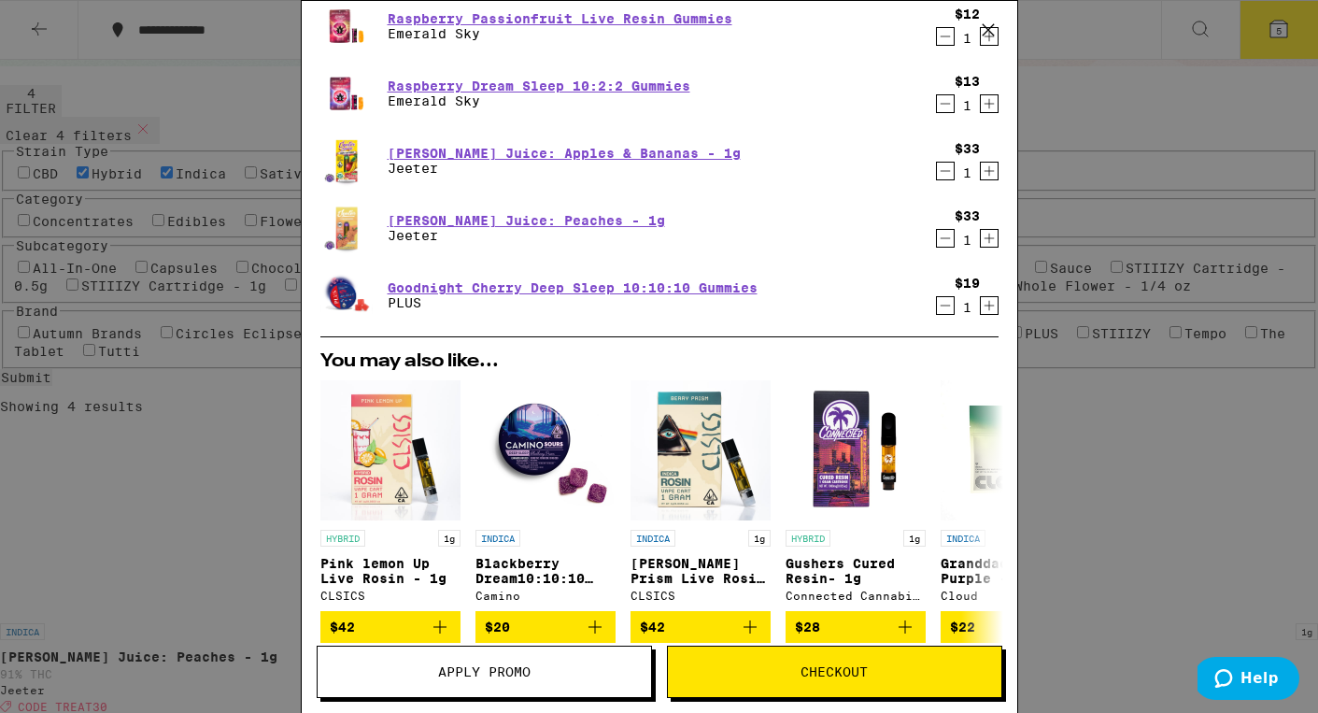
scroll to position [35, 0]
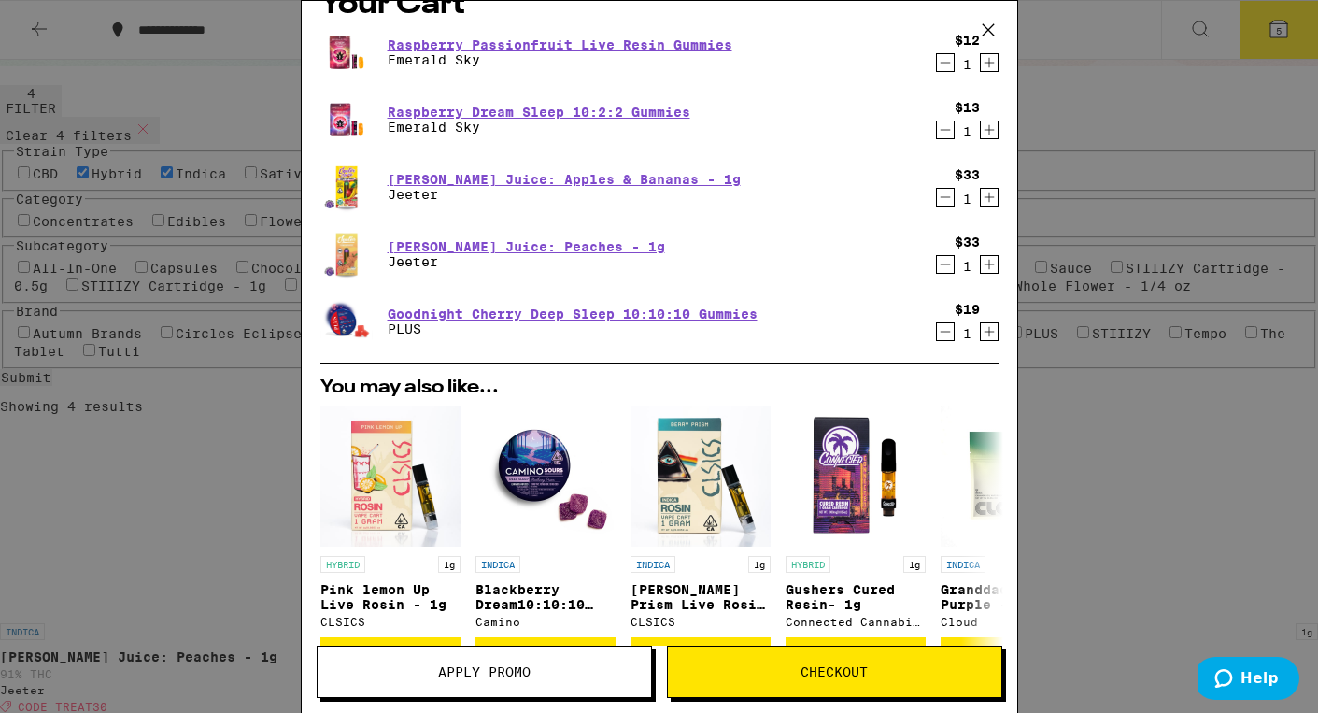
click at [937, 198] on icon "Decrement" at bounding box center [945, 197] width 17 height 22
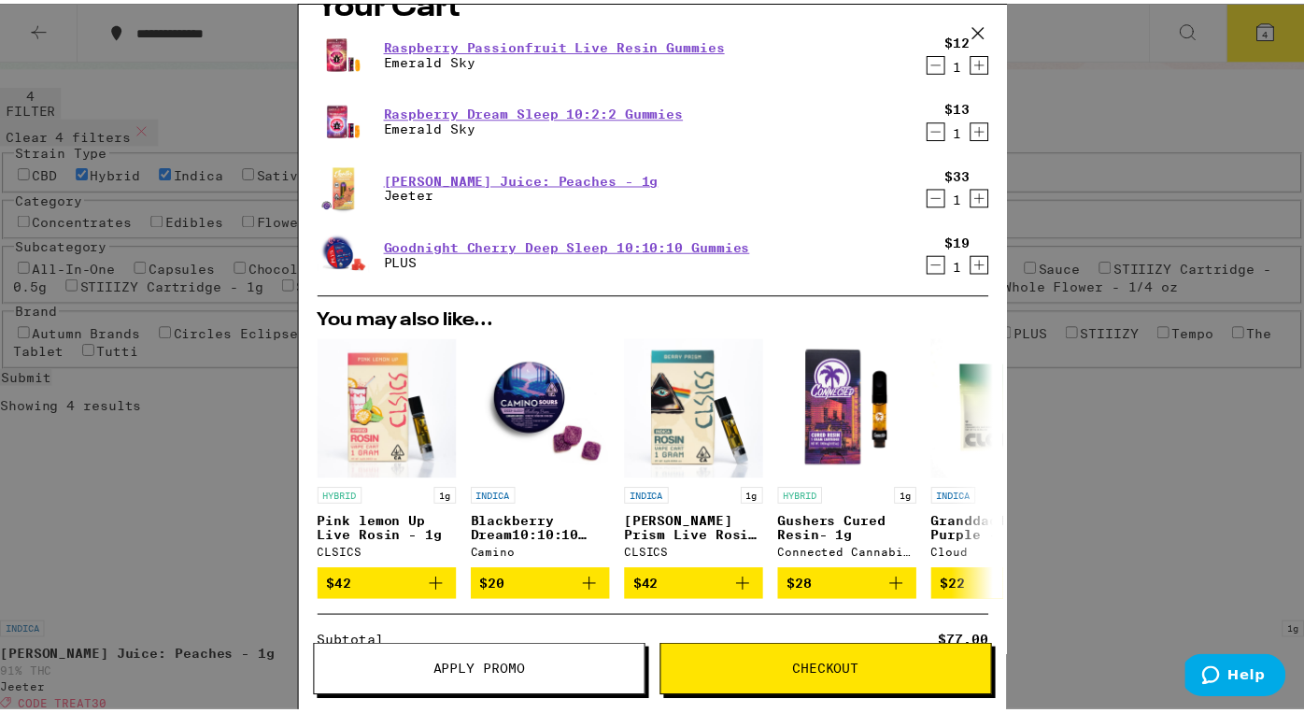
scroll to position [292, 0]
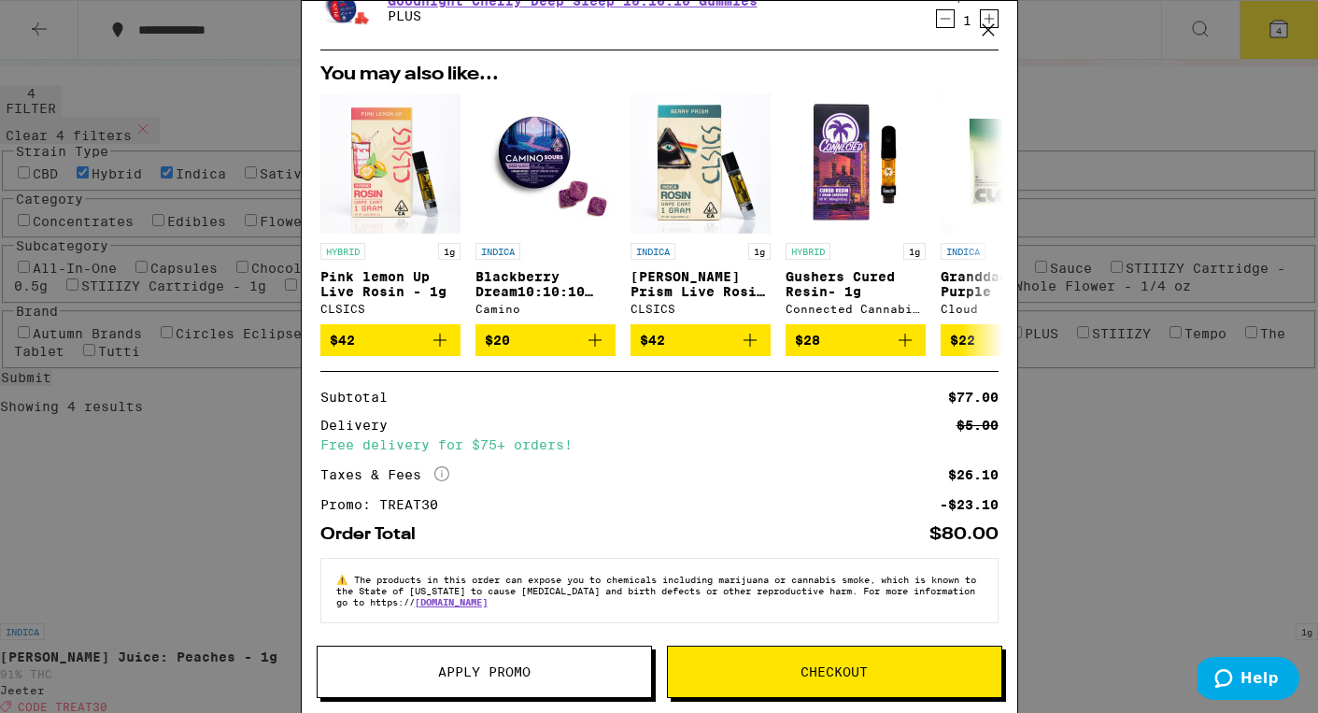
click at [985, 33] on icon at bounding box center [987, 29] width 11 height 11
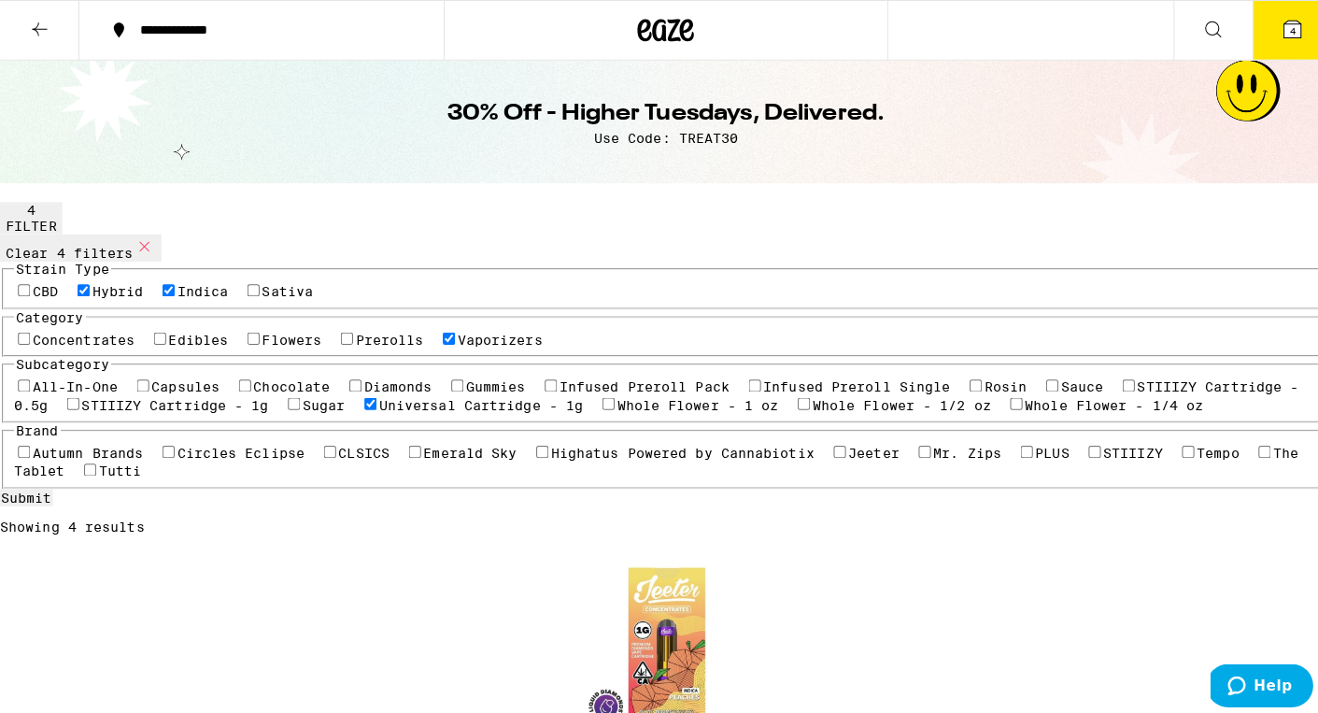
scroll to position [33, 0]
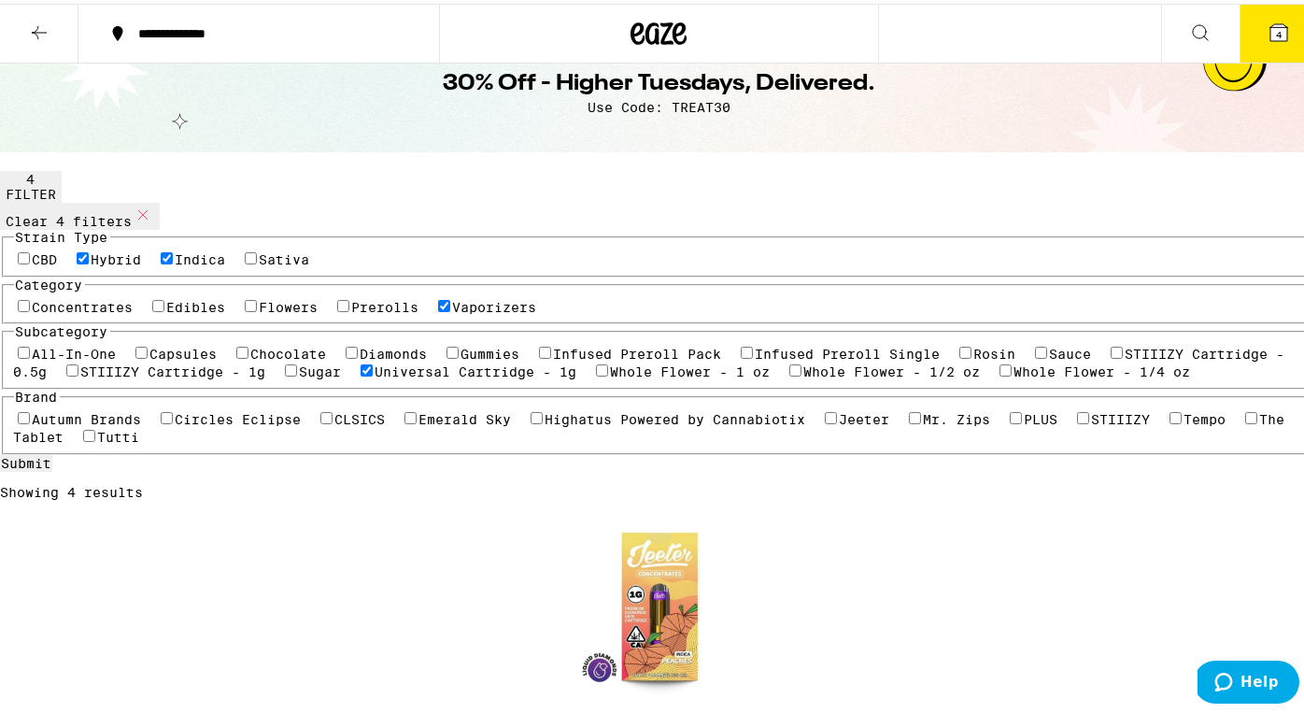
click at [1271, 27] on icon at bounding box center [1279, 29] width 17 height 17
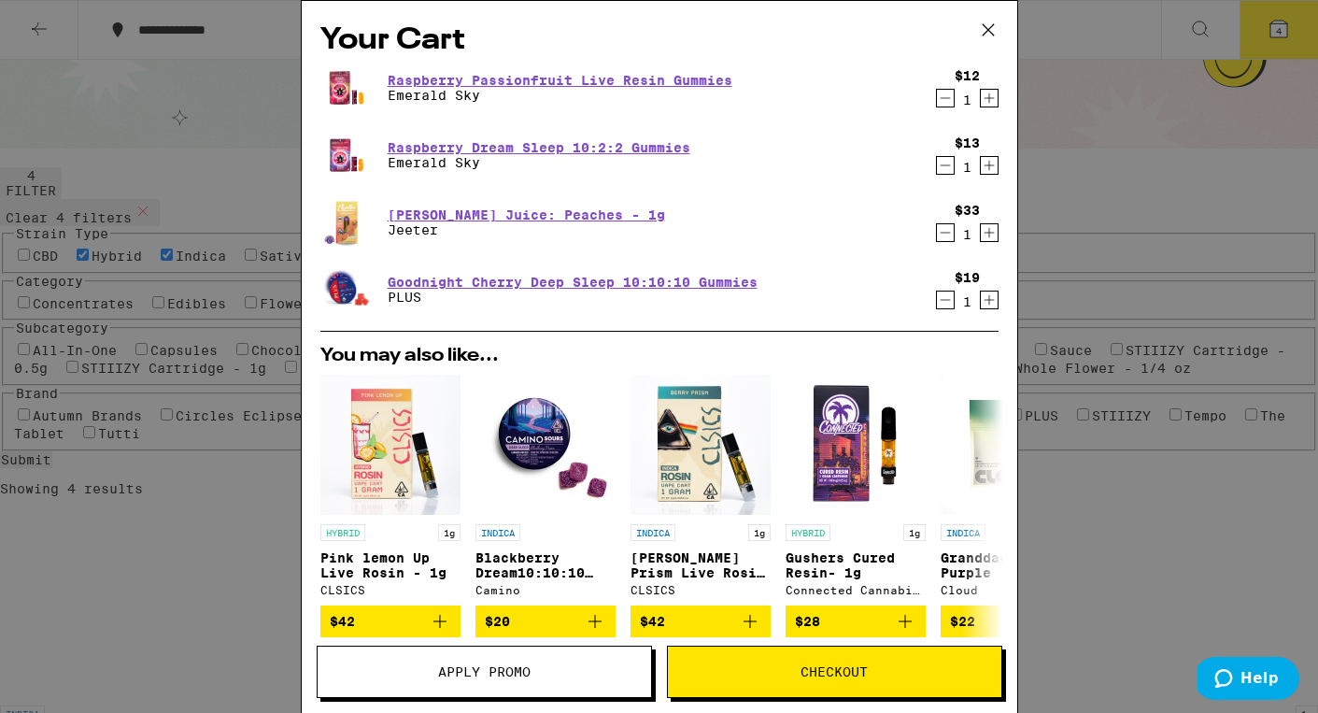
scroll to position [292, 0]
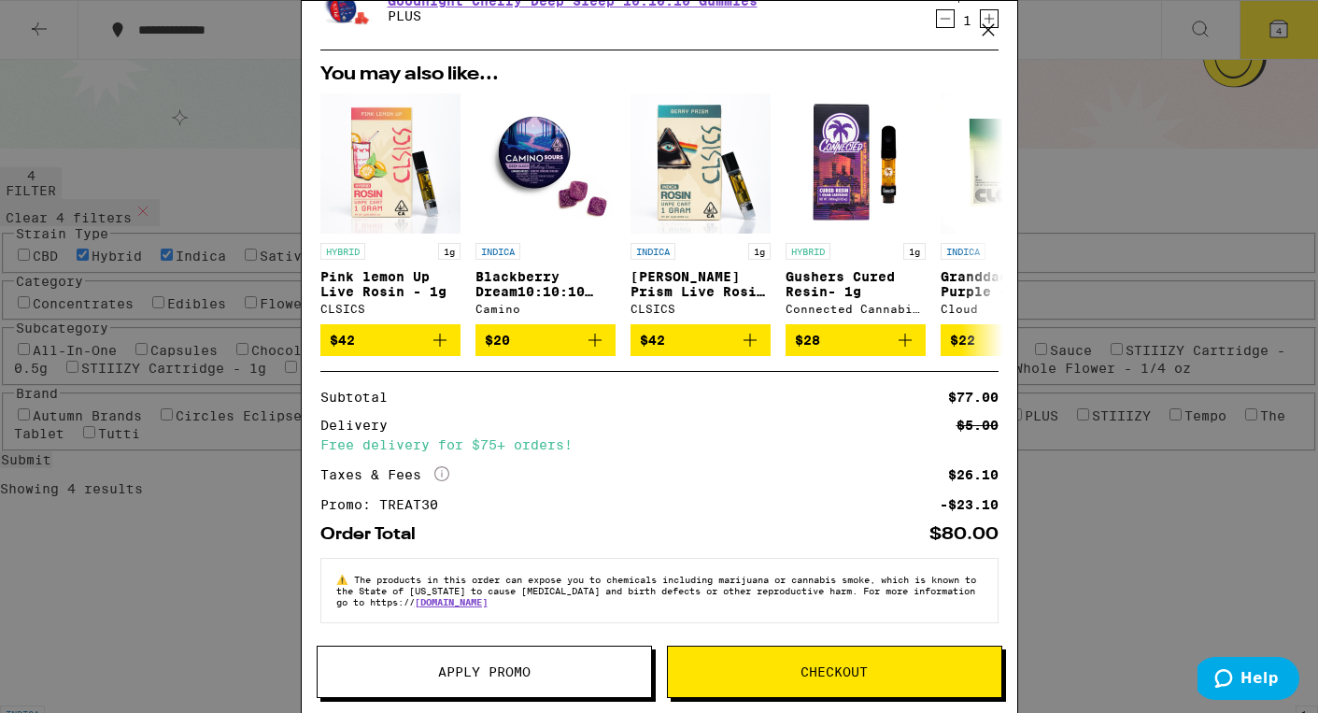
click at [751, 671] on span "Checkout" at bounding box center [835, 671] width 334 height 13
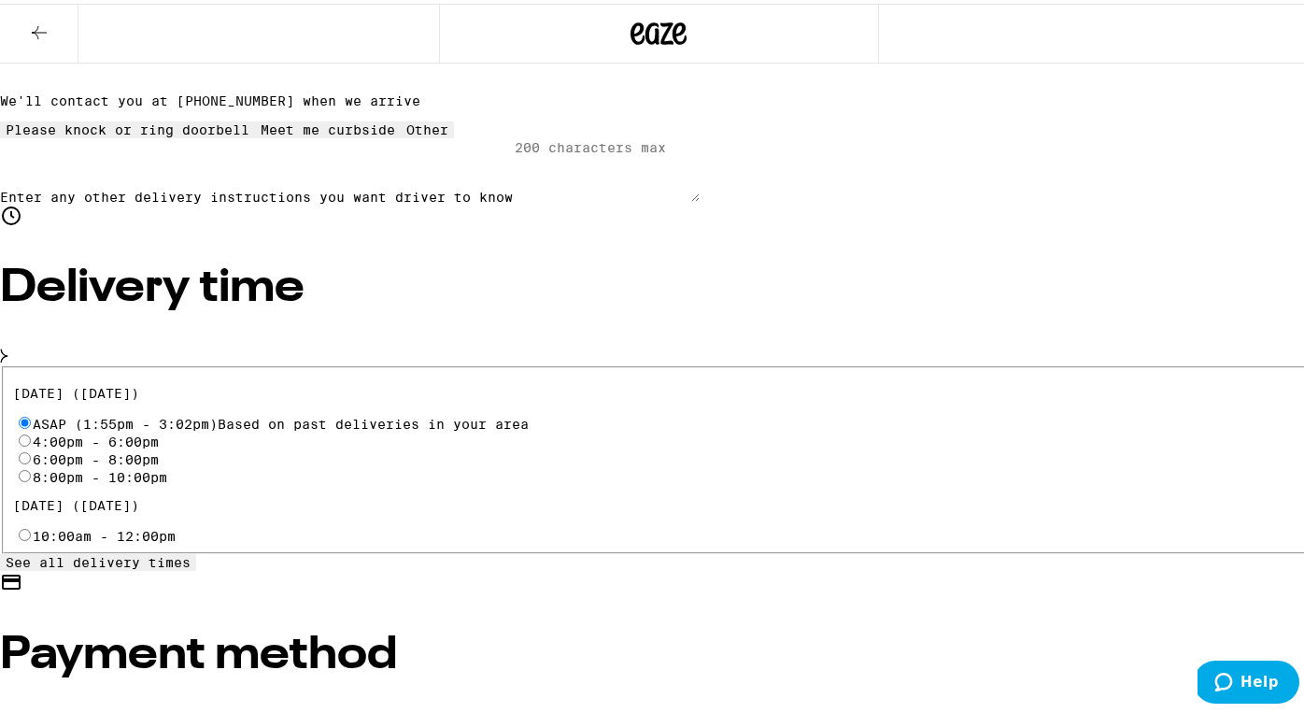
scroll to position [419, 0]
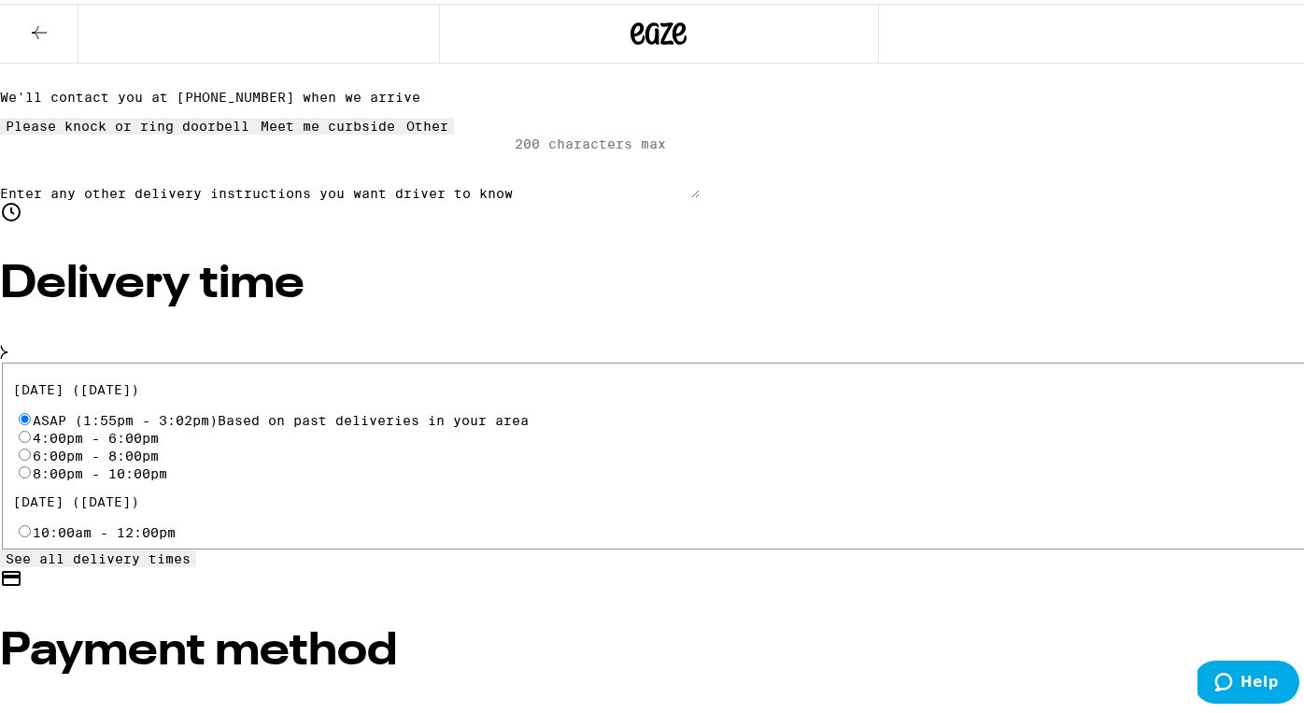
radio input "true"
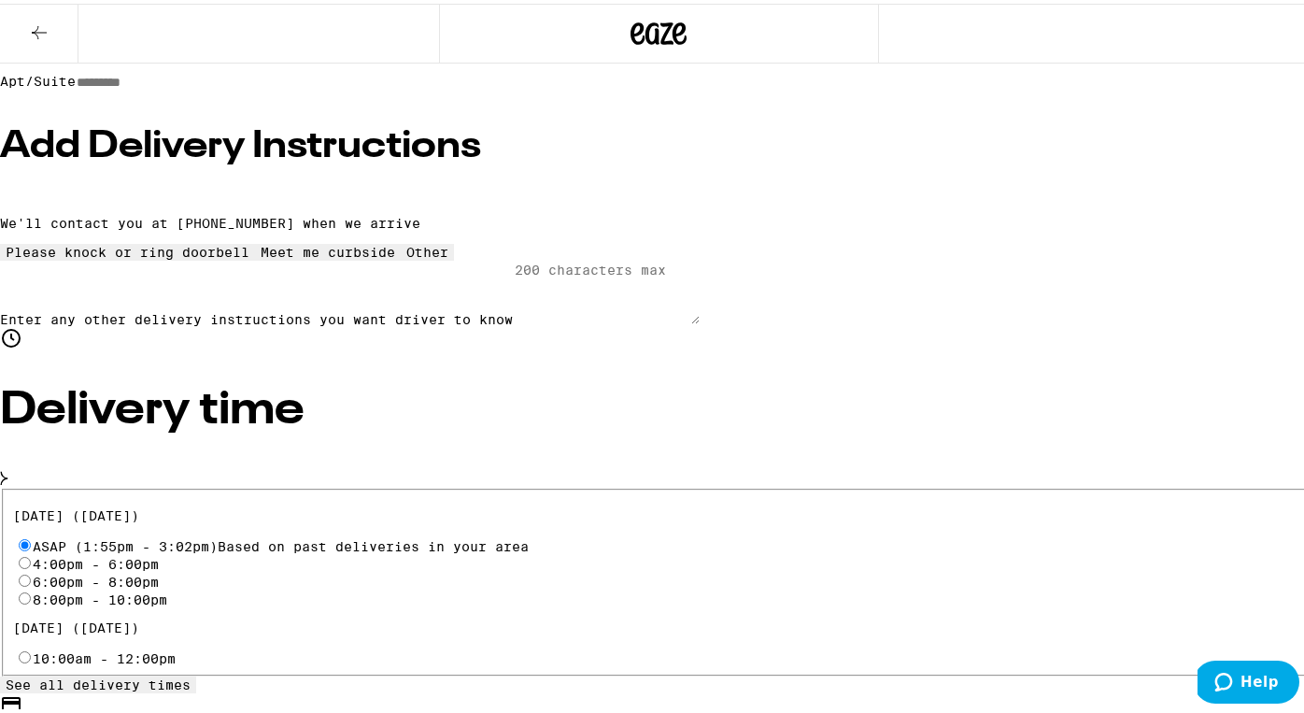
scroll to position [11, 0]
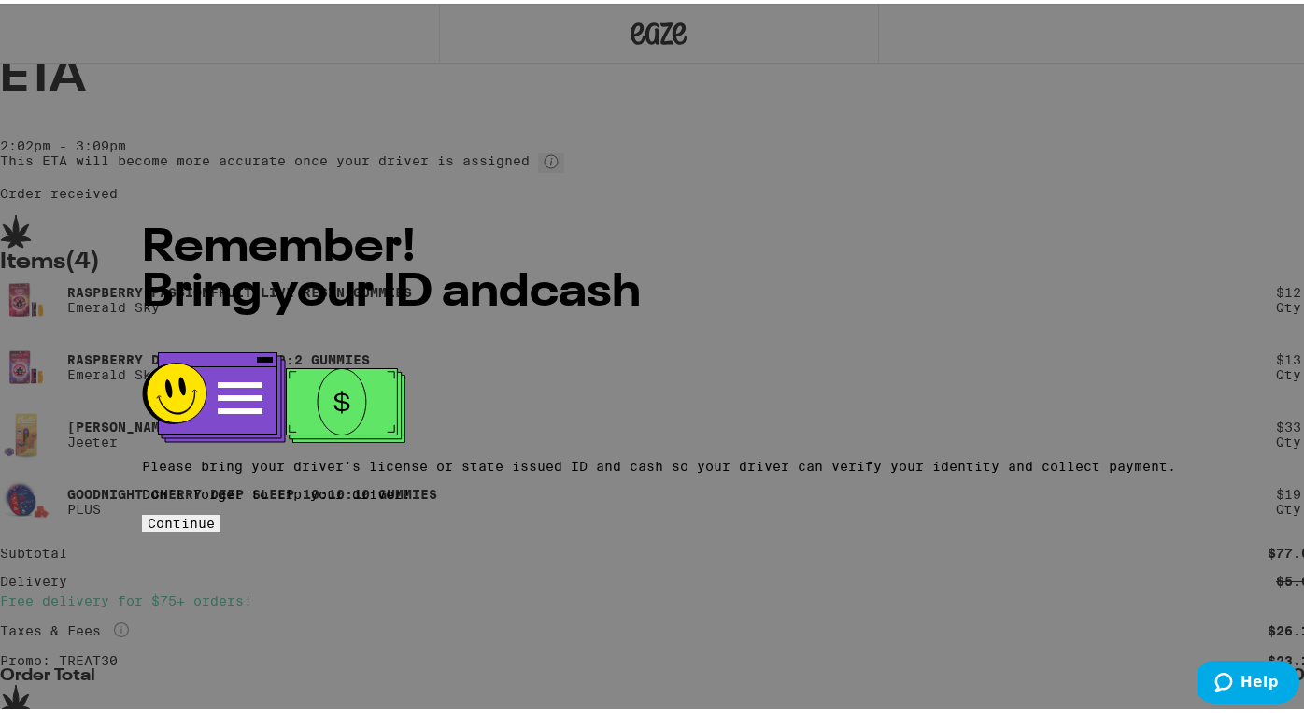
click at [220, 511] on button "Continue" at bounding box center [181, 519] width 78 height 17
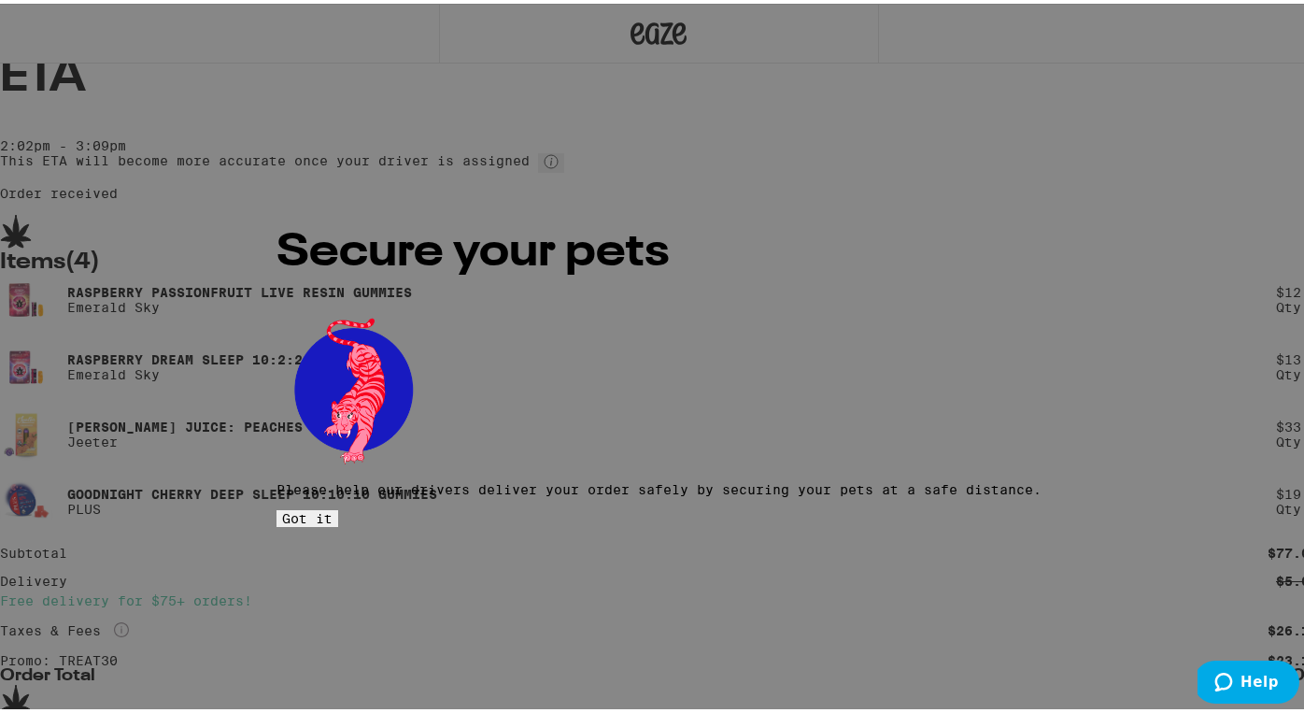
click at [333, 507] on span "Got it" at bounding box center [307, 514] width 50 height 15
